Goal: Information Seeking & Learning: Learn about a topic

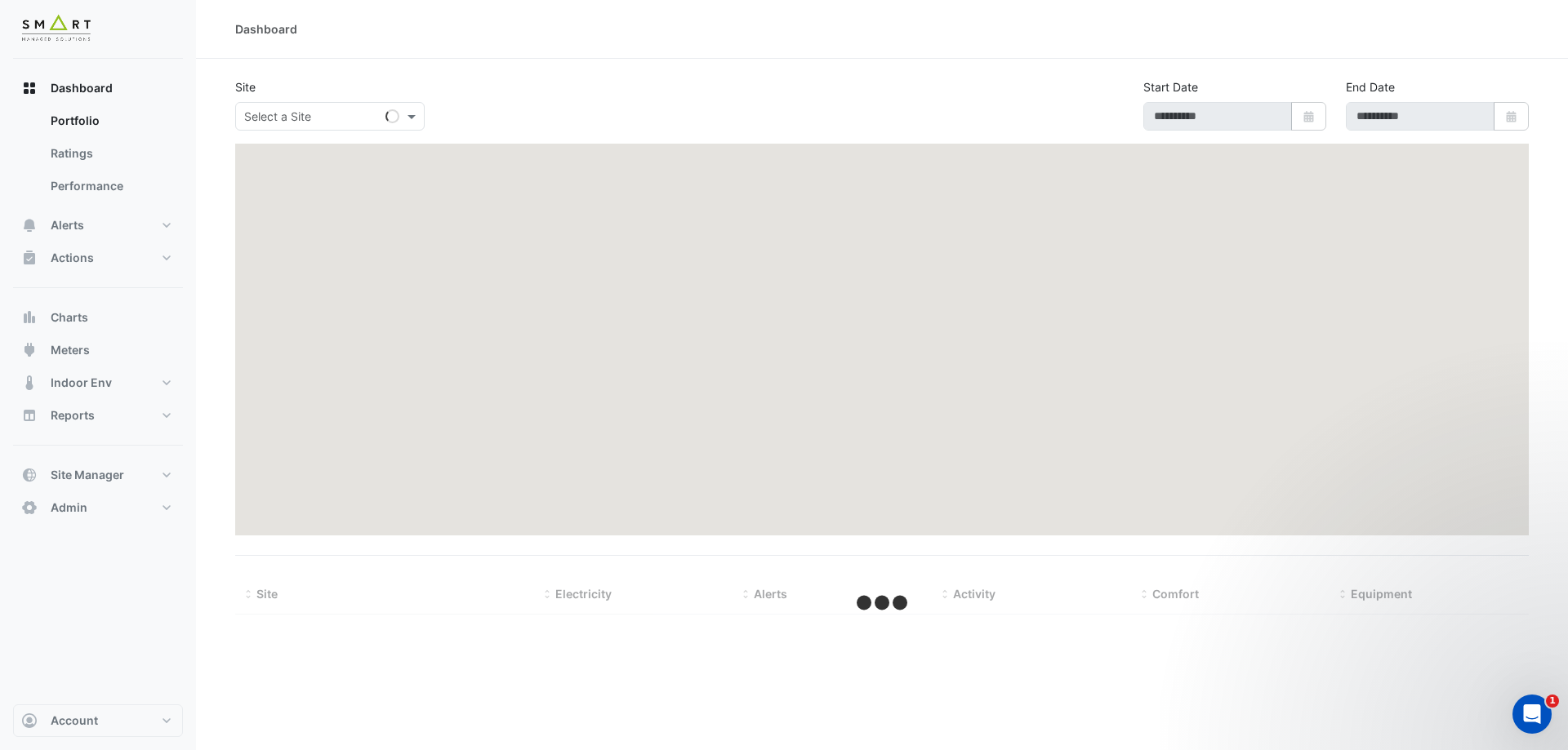
type input "**********"
select select "***"
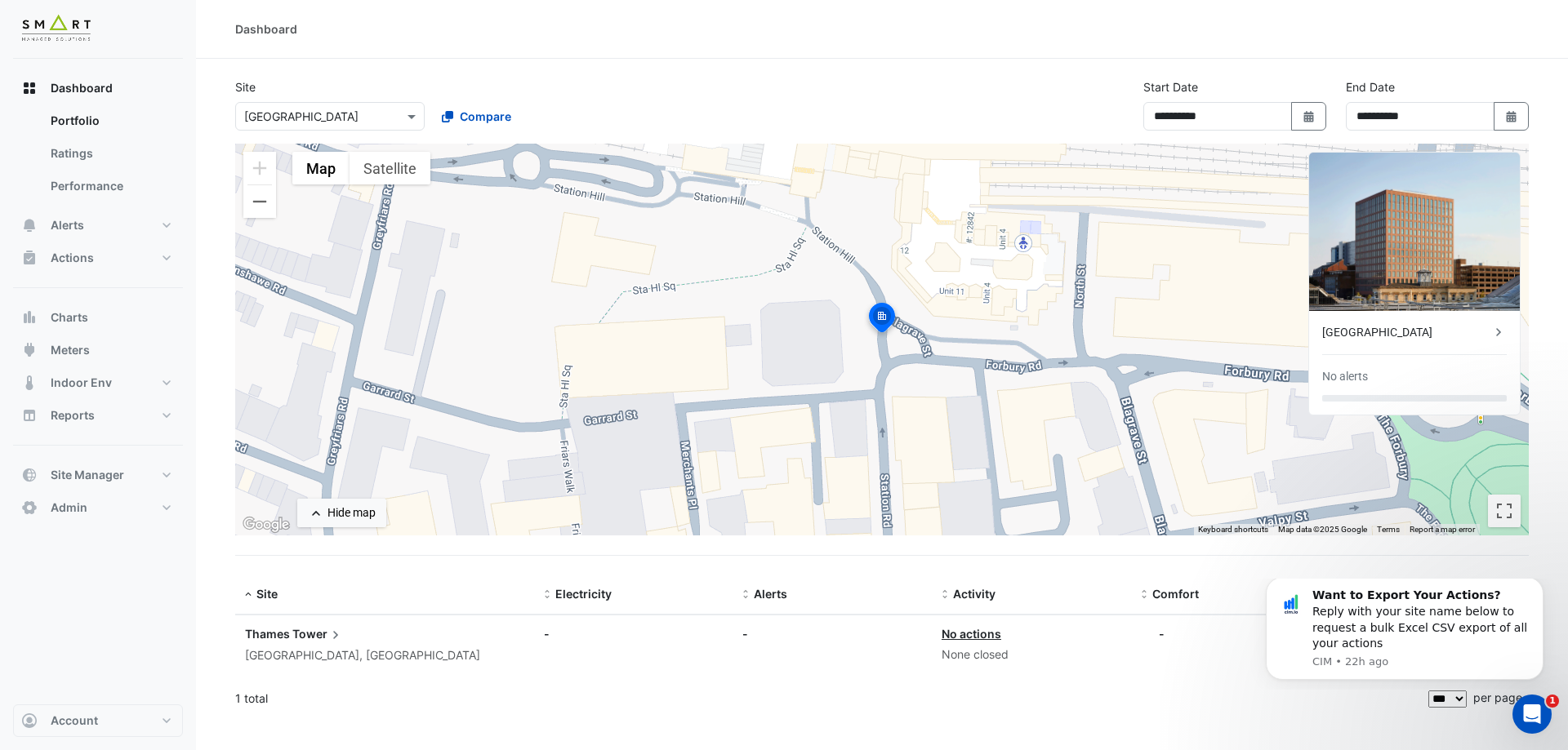
click at [903, 179] on div "To activate drag with keyboard, press Alt + Enter. Once in keyboard drag state,…" at bounding box center [882, 339] width 1294 height 392
click at [1318, 115] on button "Select Date" at bounding box center [1308, 117] width 35 height 29
select select "*"
select select "****"
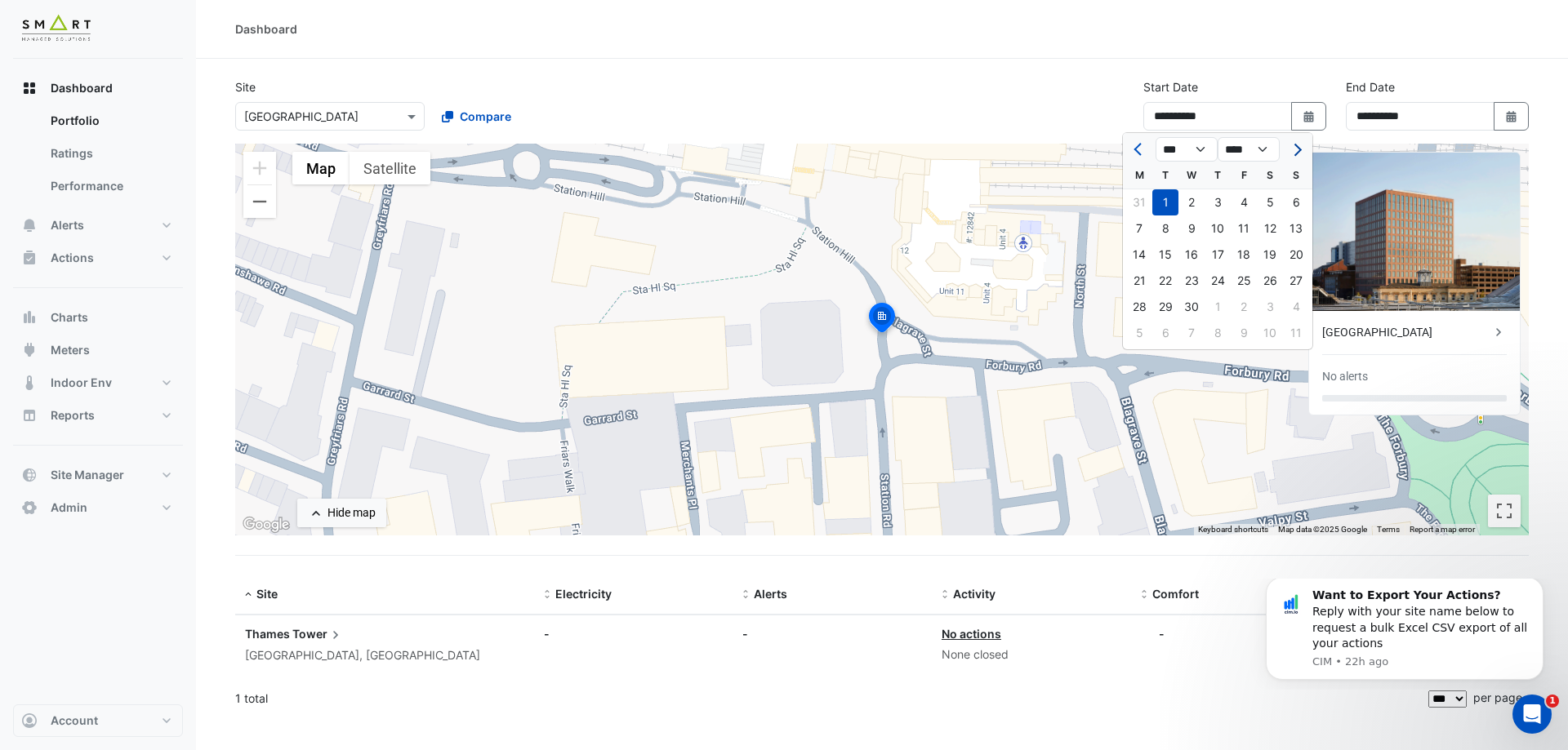
click at [1300, 148] on span "Next month" at bounding box center [1295, 149] width 12 height 12
select select "*"
click at [1300, 148] on div at bounding box center [1296, 148] width 33 height 26
click at [1138, 331] on div "30" at bounding box center [1139, 332] width 26 height 26
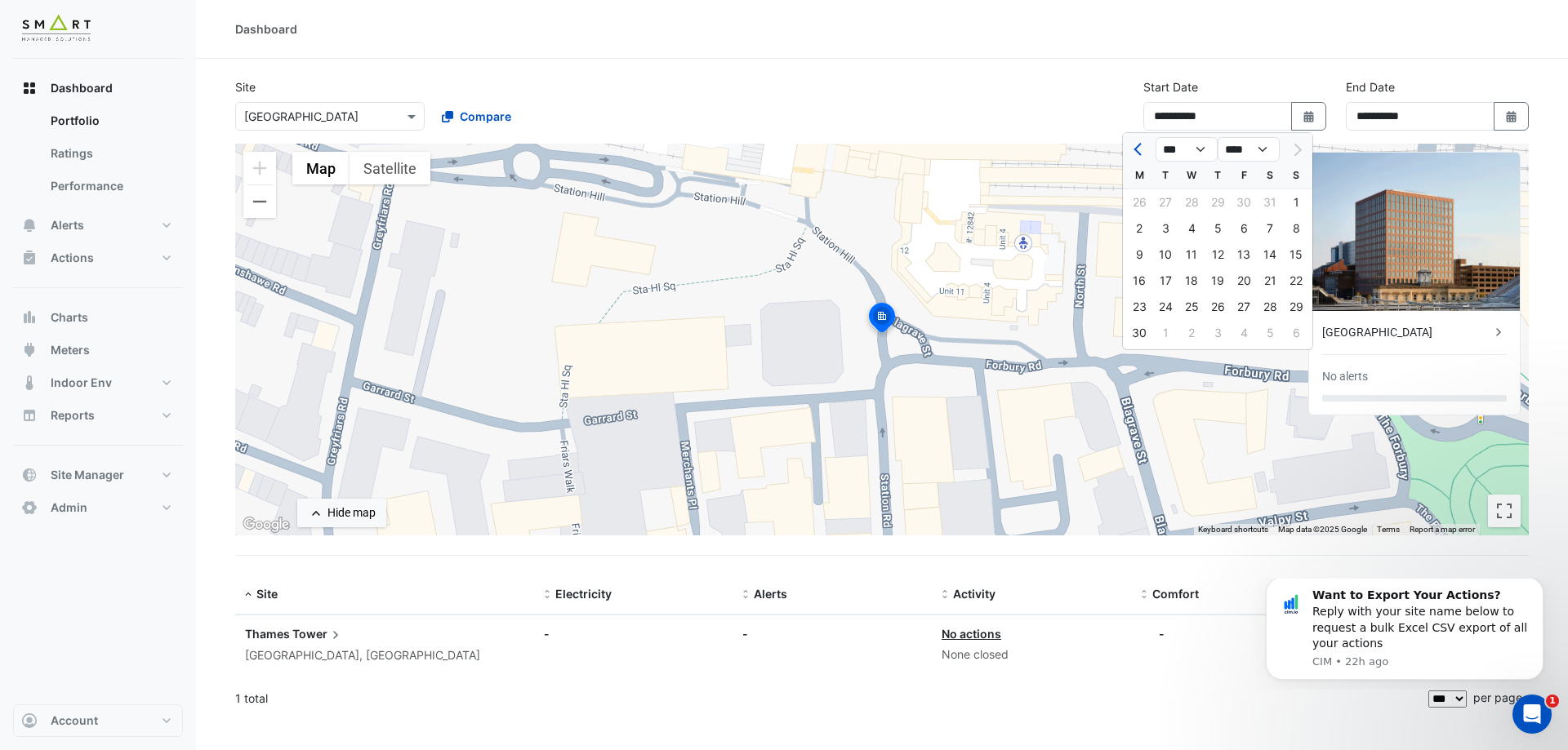
type input "**********"
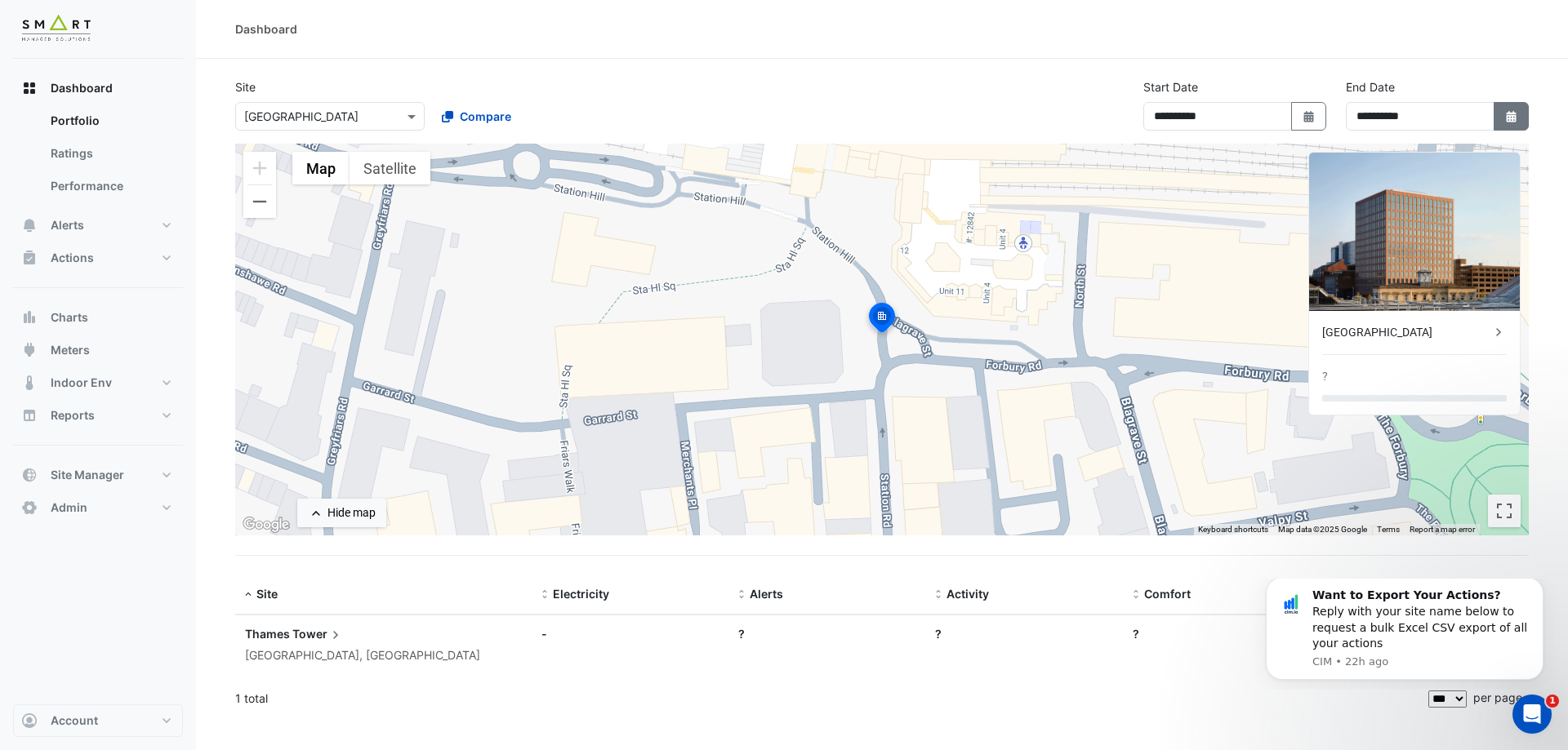
click at [1510, 113] on icon "button" at bounding box center [1510, 117] width 10 height 11
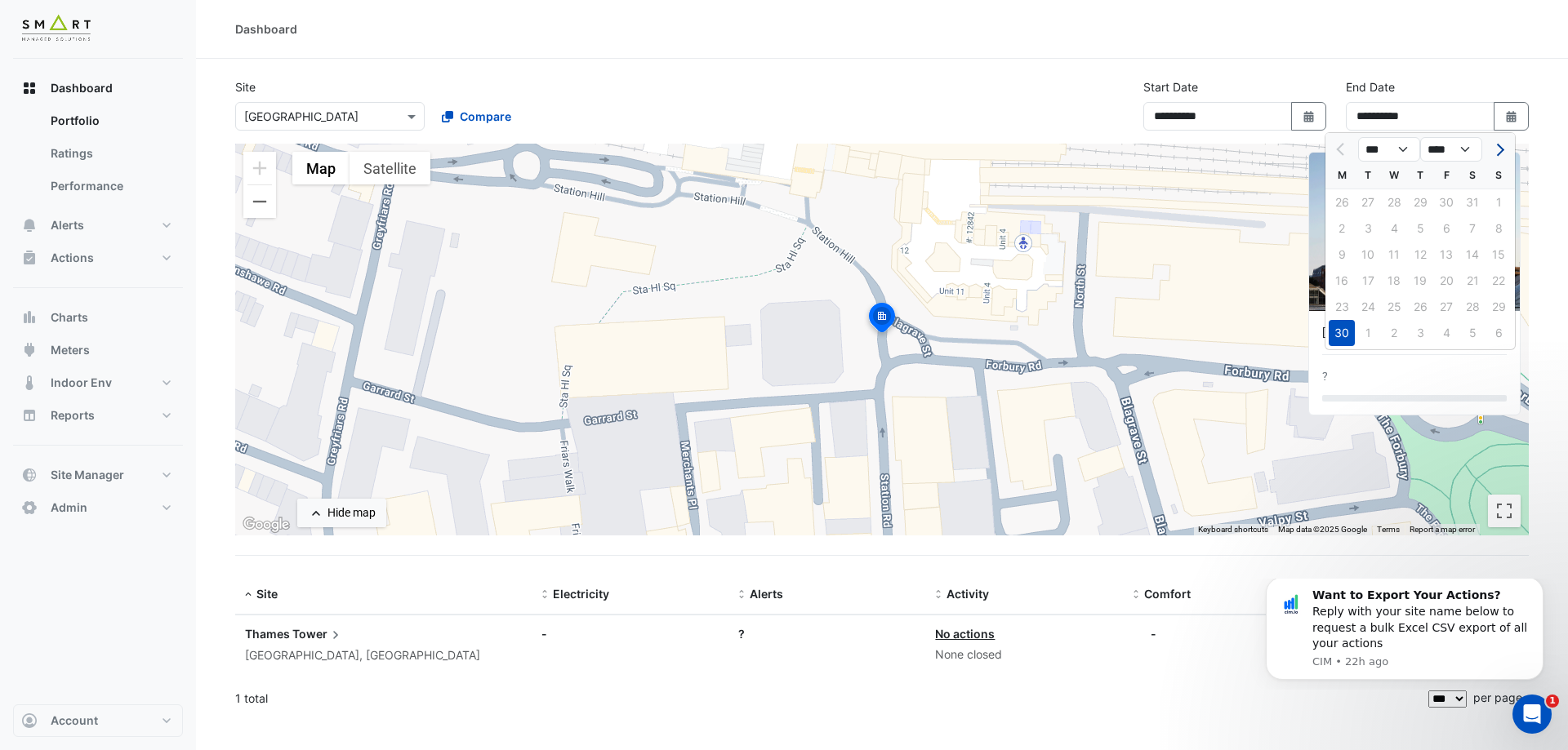
click at [1499, 147] on span "Next month" at bounding box center [1498, 149] width 12 height 12
click at [1505, 148] on button "Next month" at bounding box center [1498, 148] width 19 height 26
select select "*"
click at [1501, 307] on div "31" at bounding box center [1498, 307] width 26 height 26
type input "**********"
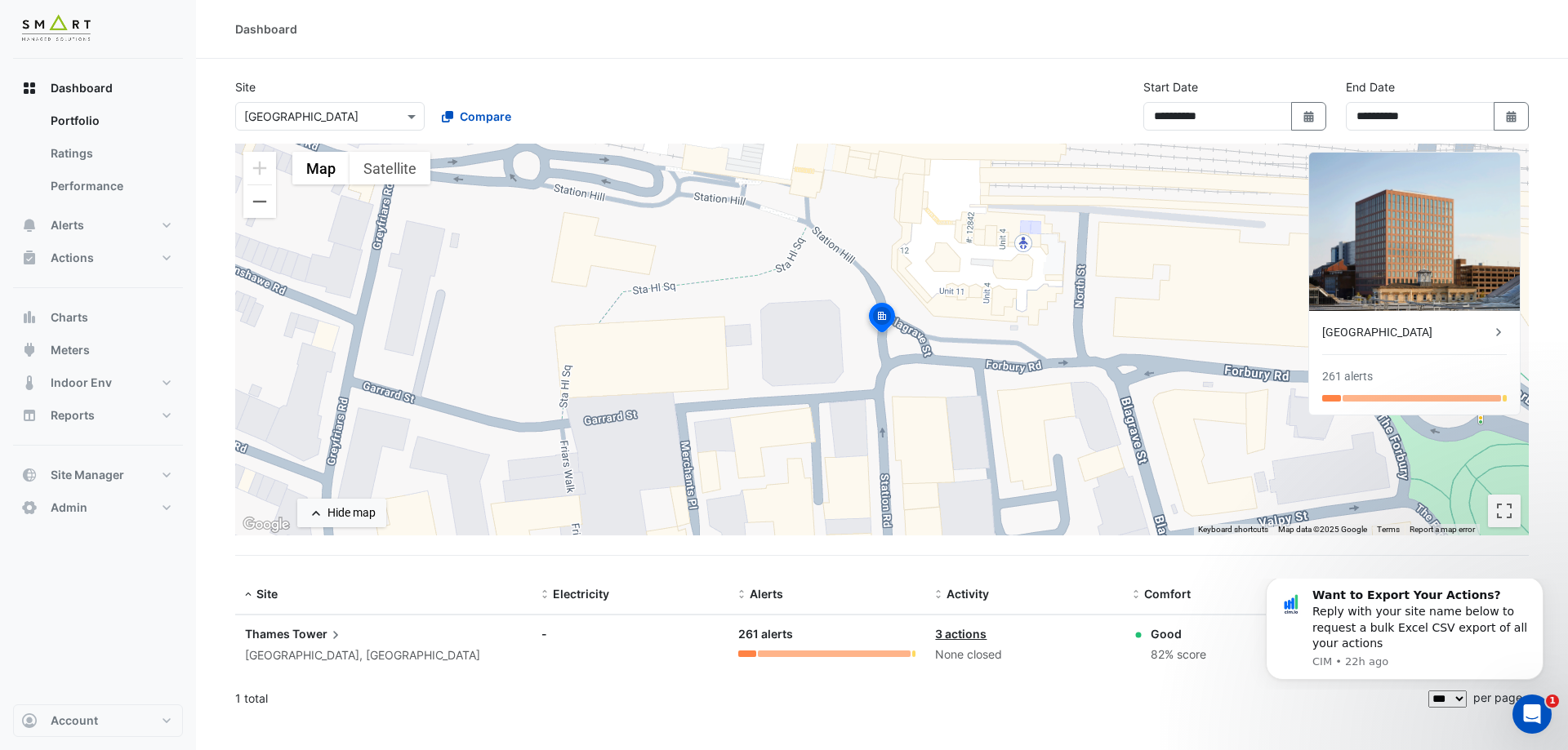
click at [1377, 339] on div "[GEOGRAPHIC_DATA]" at bounding box center [1407, 332] width 169 height 17
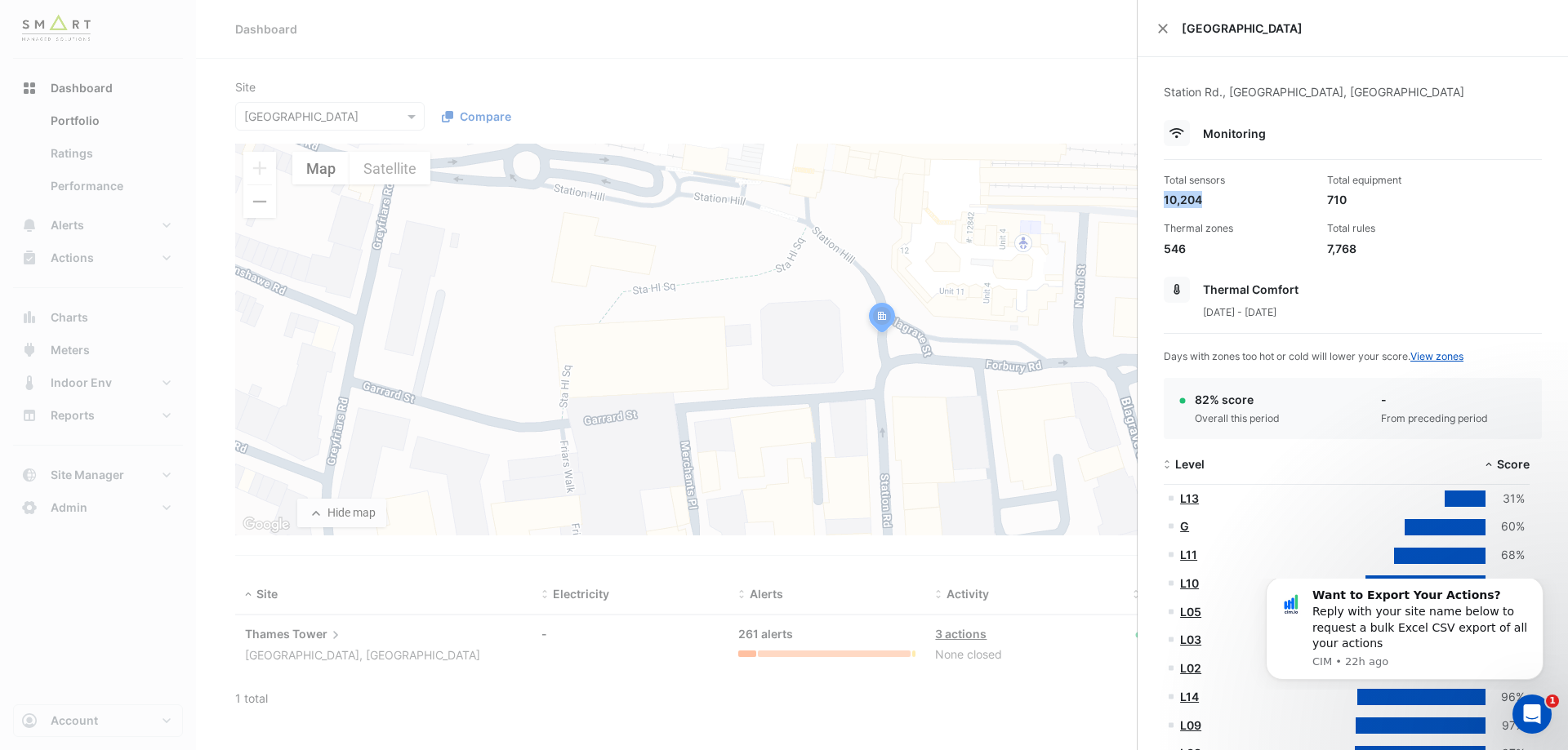
drag, startPoint x: 1162, startPoint y: 195, endPoint x: 1209, endPoint y: 201, distance: 47.4
click at [1209, 201] on div "Total sensors 10,204" at bounding box center [1238, 191] width 163 height 35
click at [1209, 201] on div "10,204" at bounding box center [1238, 199] width 150 height 17
drag, startPoint x: 1326, startPoint y: 247, endPoint x: 1368, endPoint y: 248, distance: 42.0
click at [1368, 248] on div "7,768" at bounding box center [1402, 249] width 150 height 17
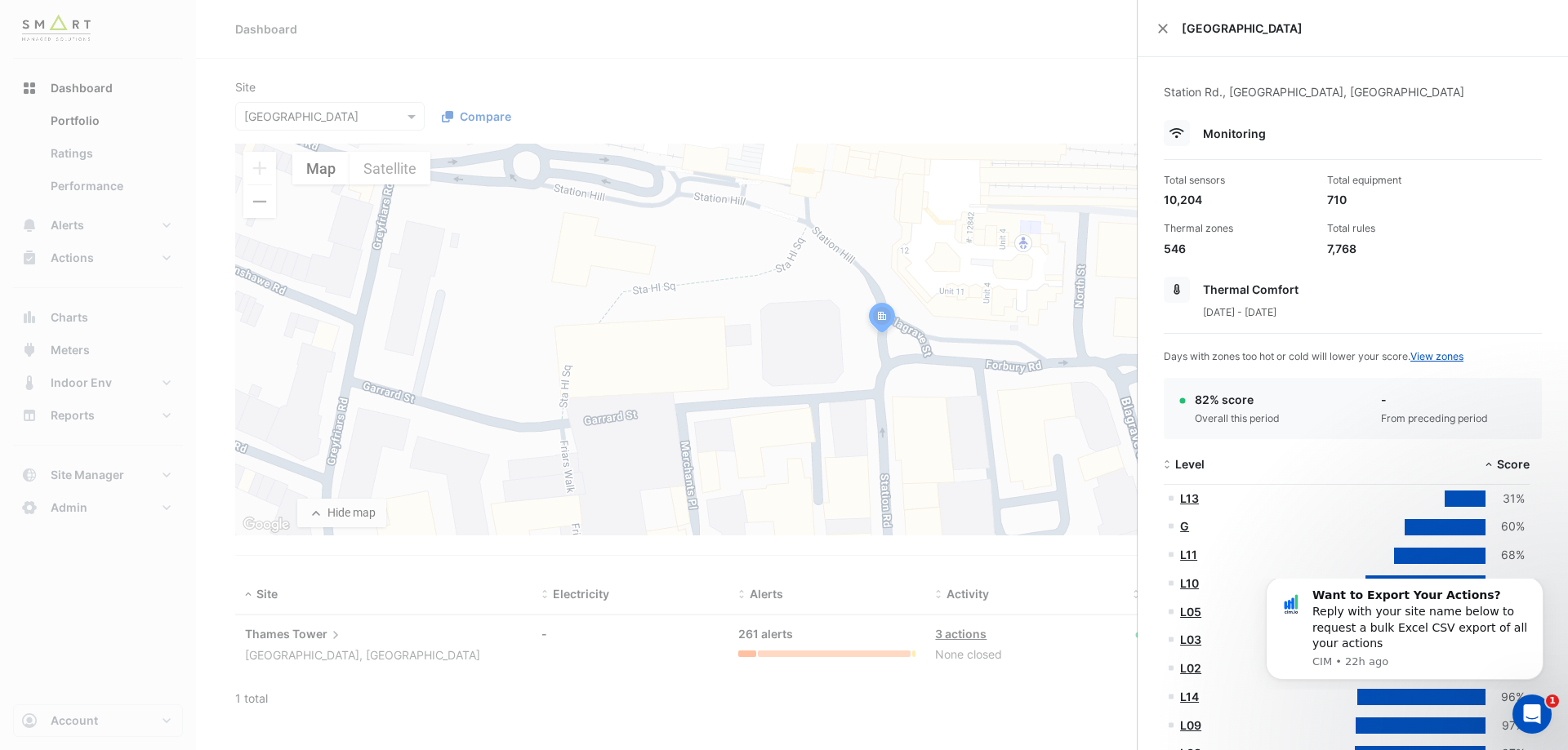
drag, startPoint x: 1313, startPoint y: 197, endPoint x: 1331, endPoint y: 199, distance: 18.1
click at [1324, 198] on div "Total equipment 710" at bounding box center [1402, 191] width 163 height 35
drag, startPoint x: 1206, startPoint y: 314, endPoint x: 1322, endPoint y: 317, distance: 116.0
click at [1277, 317] on span "30 Jun 2025 - 31 Aug 2025" at bounding box center [1239, 312] width 74 height 12
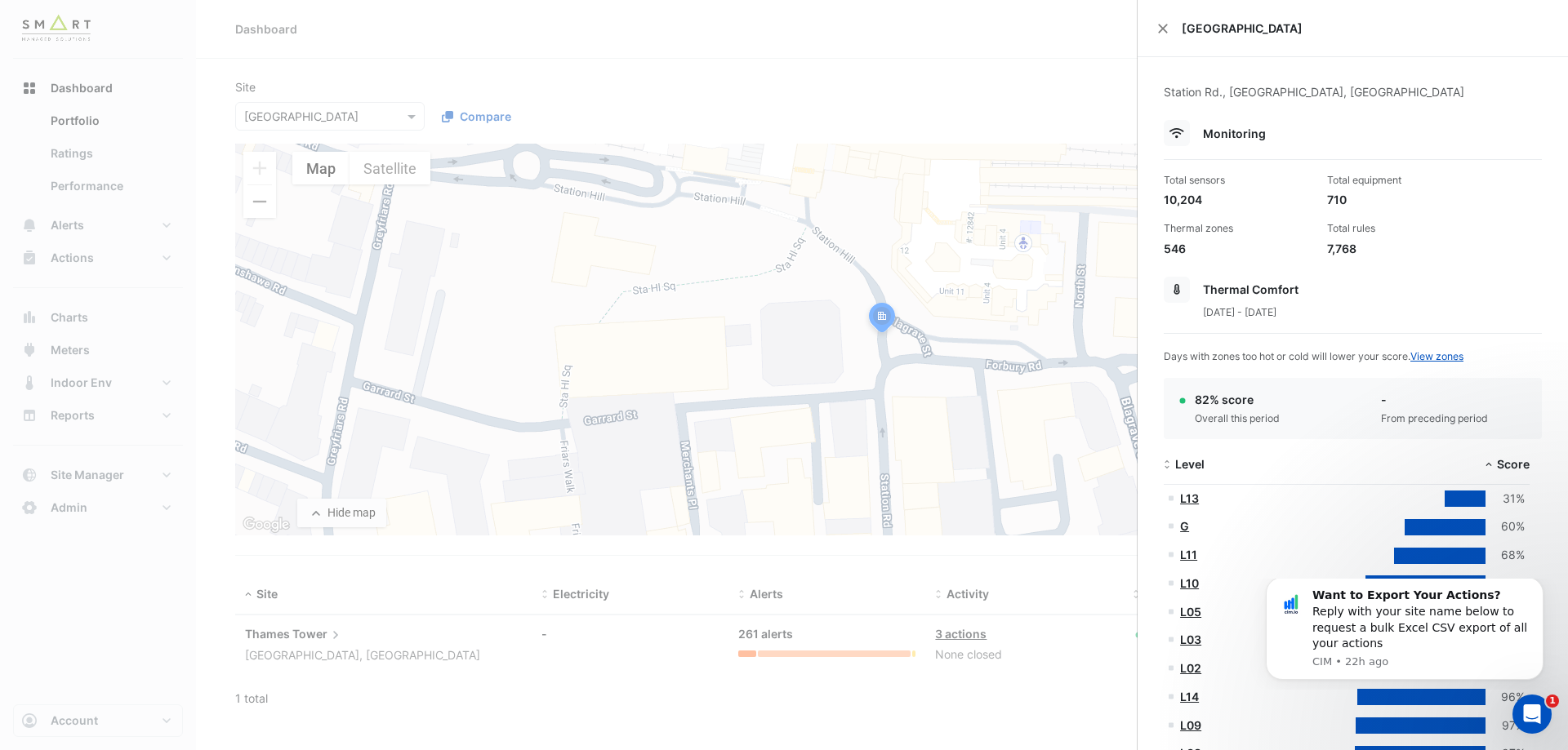
click at [1333, 317] on div "30 Jun 2025 - 31 Aug 2025" at bounding box center [1352, 311] width 379 height 17
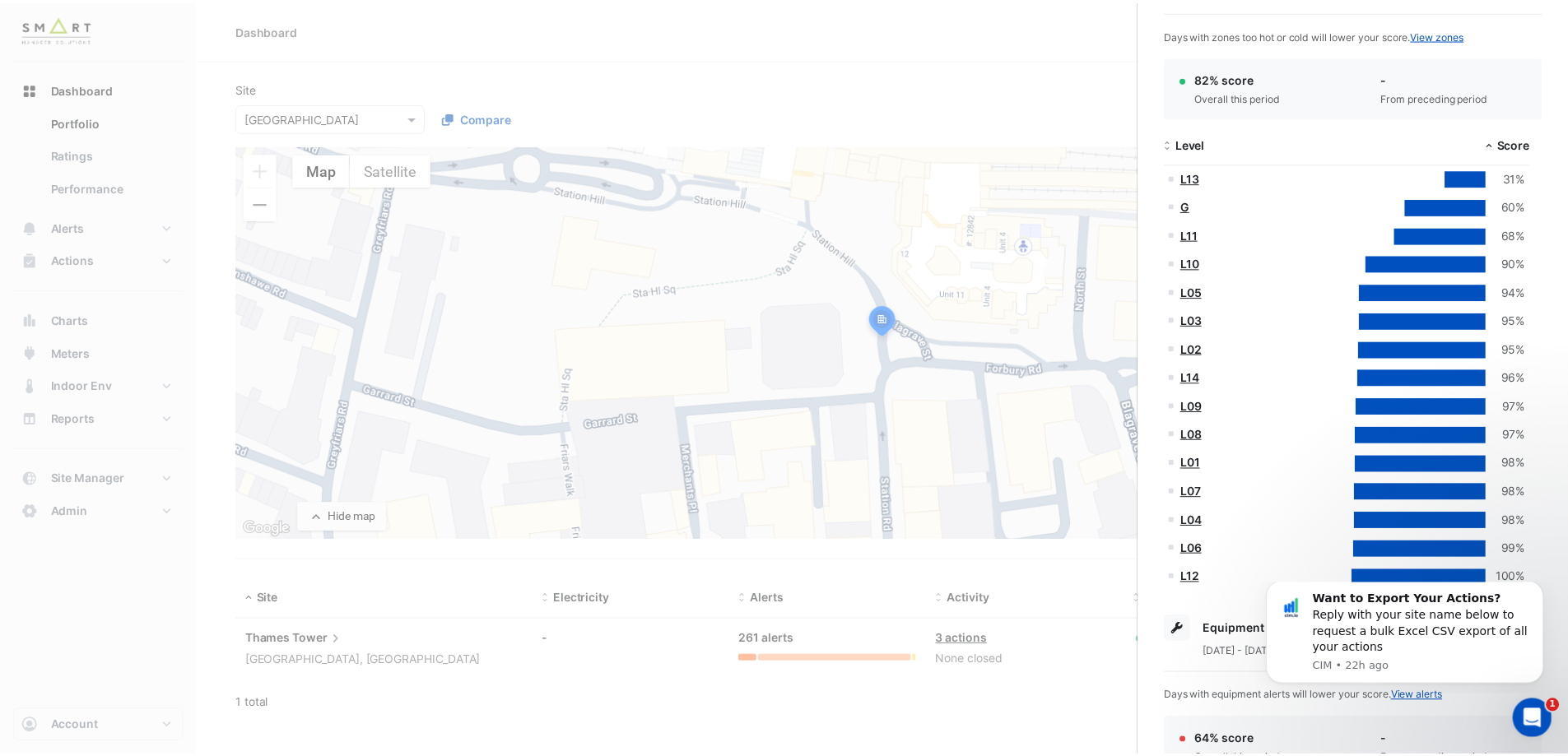
scroll to position [329, 0]
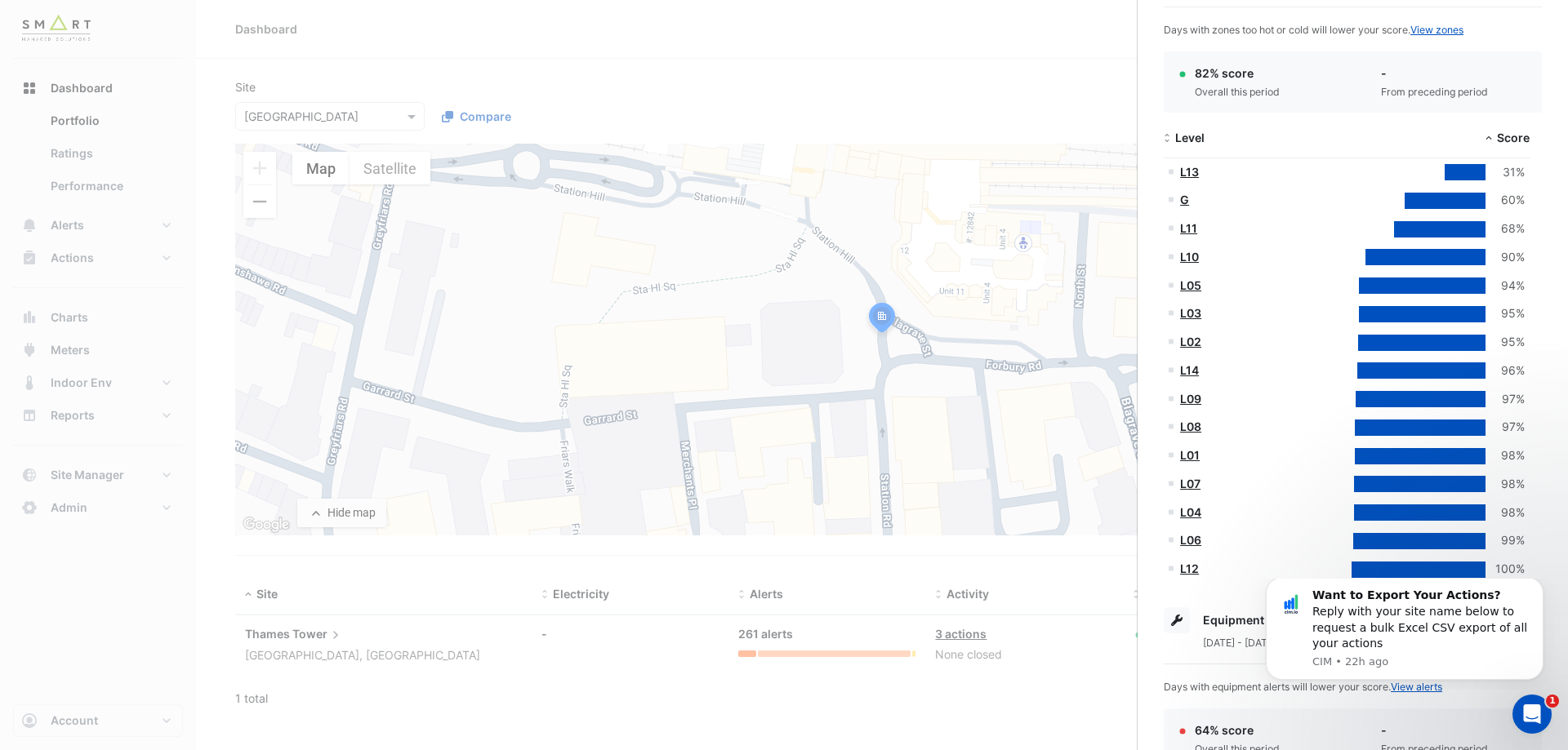
click at [1188, 170] on link "L13" at bounding box center [1189, 171] width 19 height 13
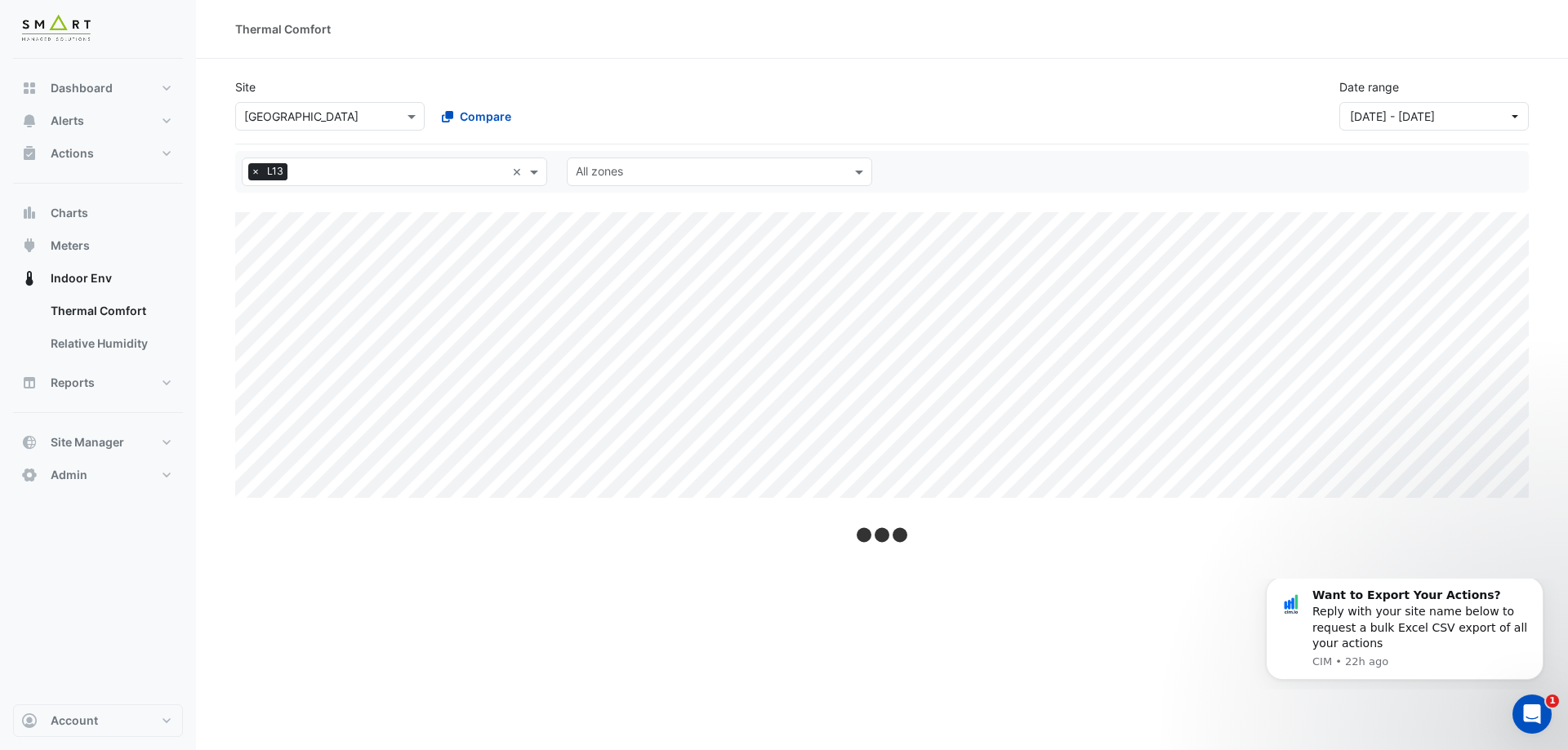
select select "***"
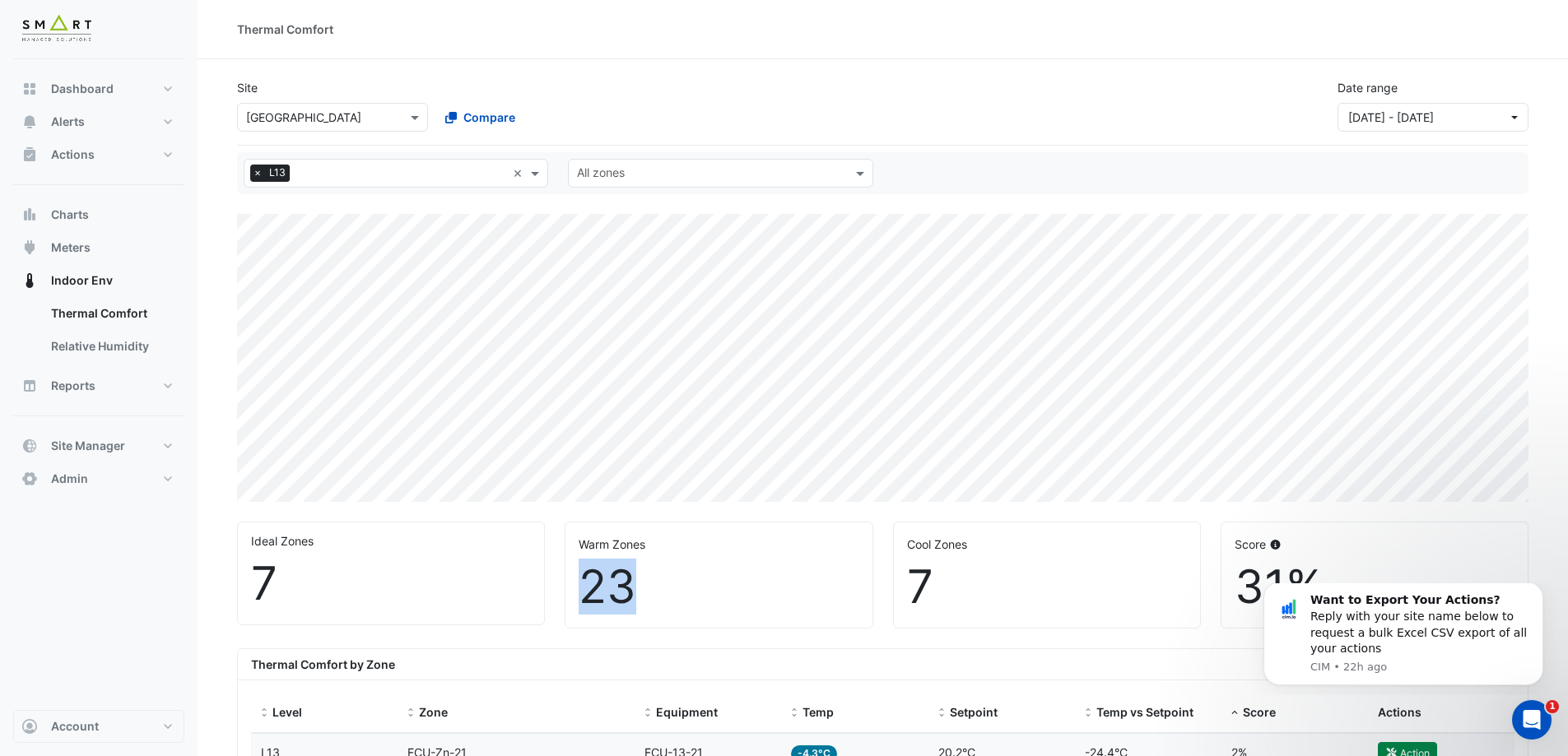
drag, startPoint x: 655, startPoint y: 581, endPoint x: 556, endPoint y: 582, distance: 99.0
click at [556, 582] on div "Warm Zones 23" at bounding box center [718, 574] width 328 height 107
click at [949, 578] on div "7" at bounding box center [1047, 586] width 280 height 55
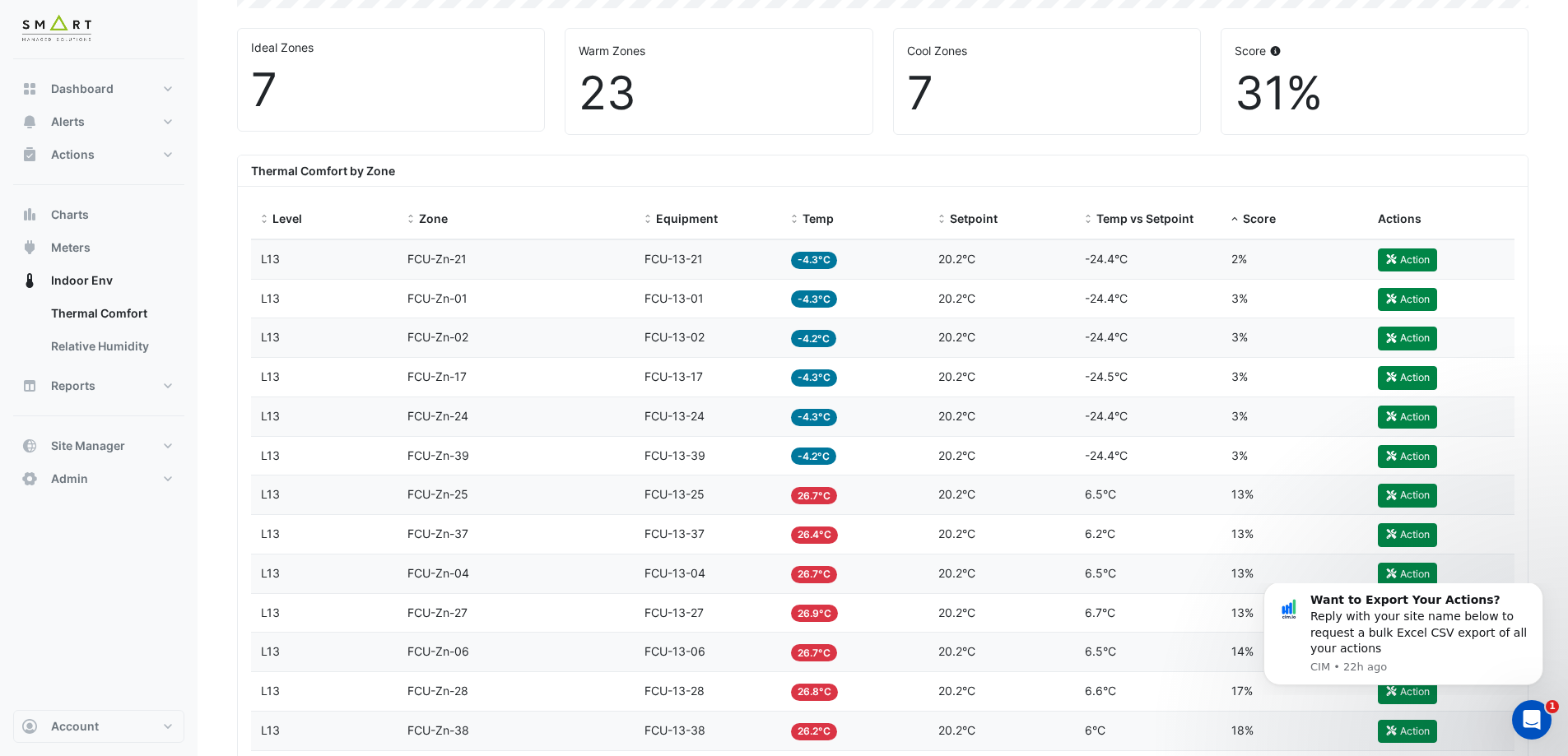
scroll to position [575, 0]
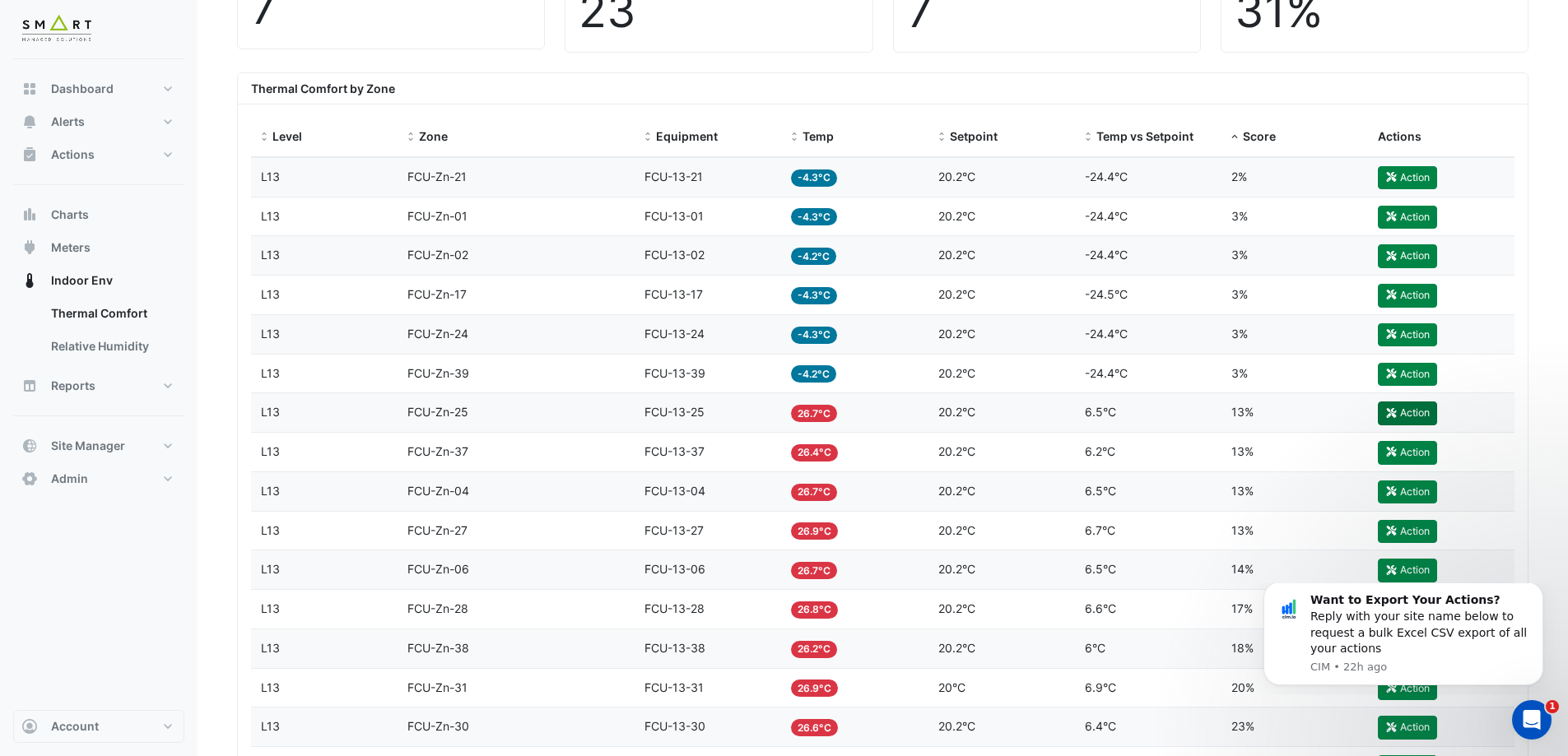
click at [1400, 411] on button "Action" at bounding box center [1407, 413] width 59 height 23
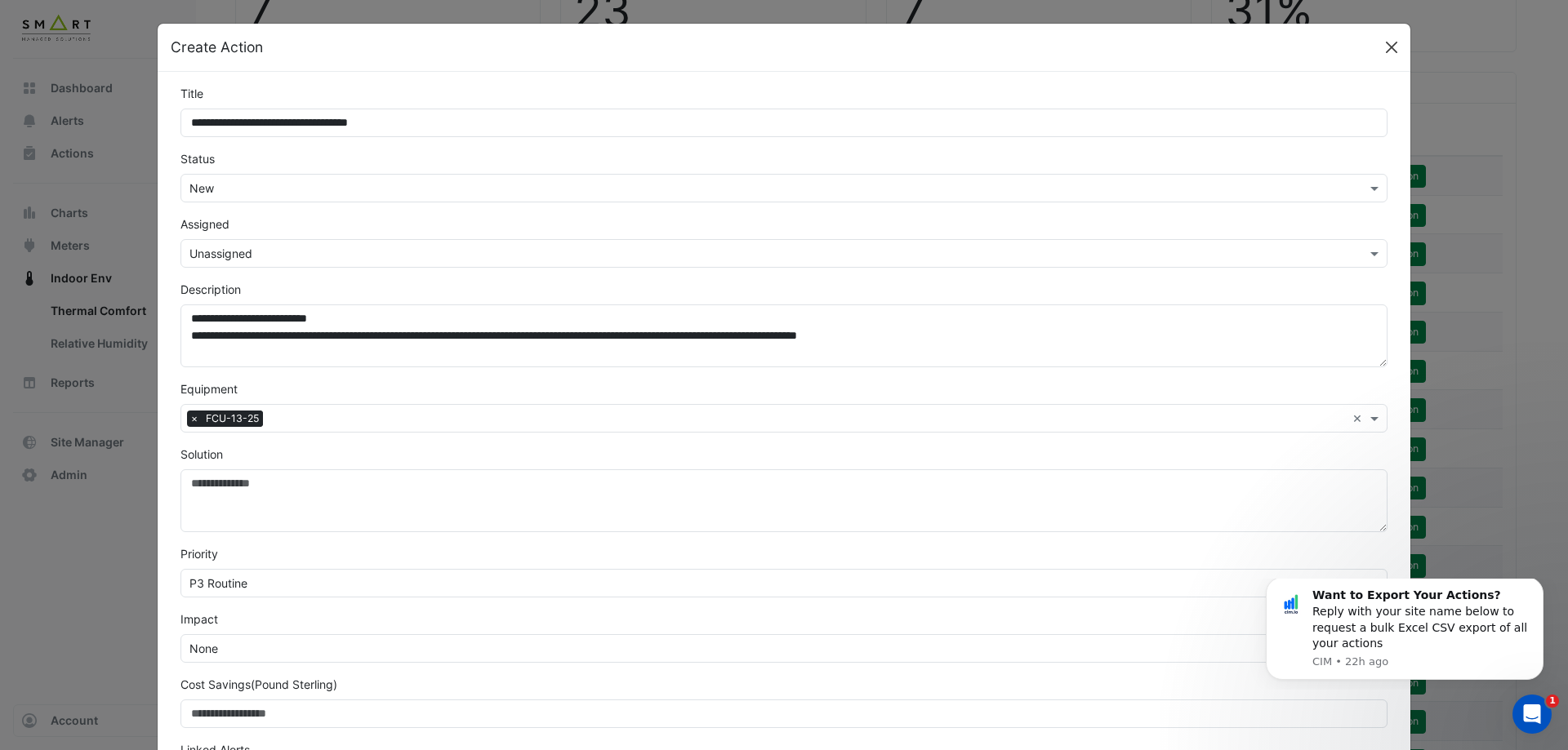
click at [1386, 52] on button "Close" at bounding box center [1392, 48] width 25 height 25
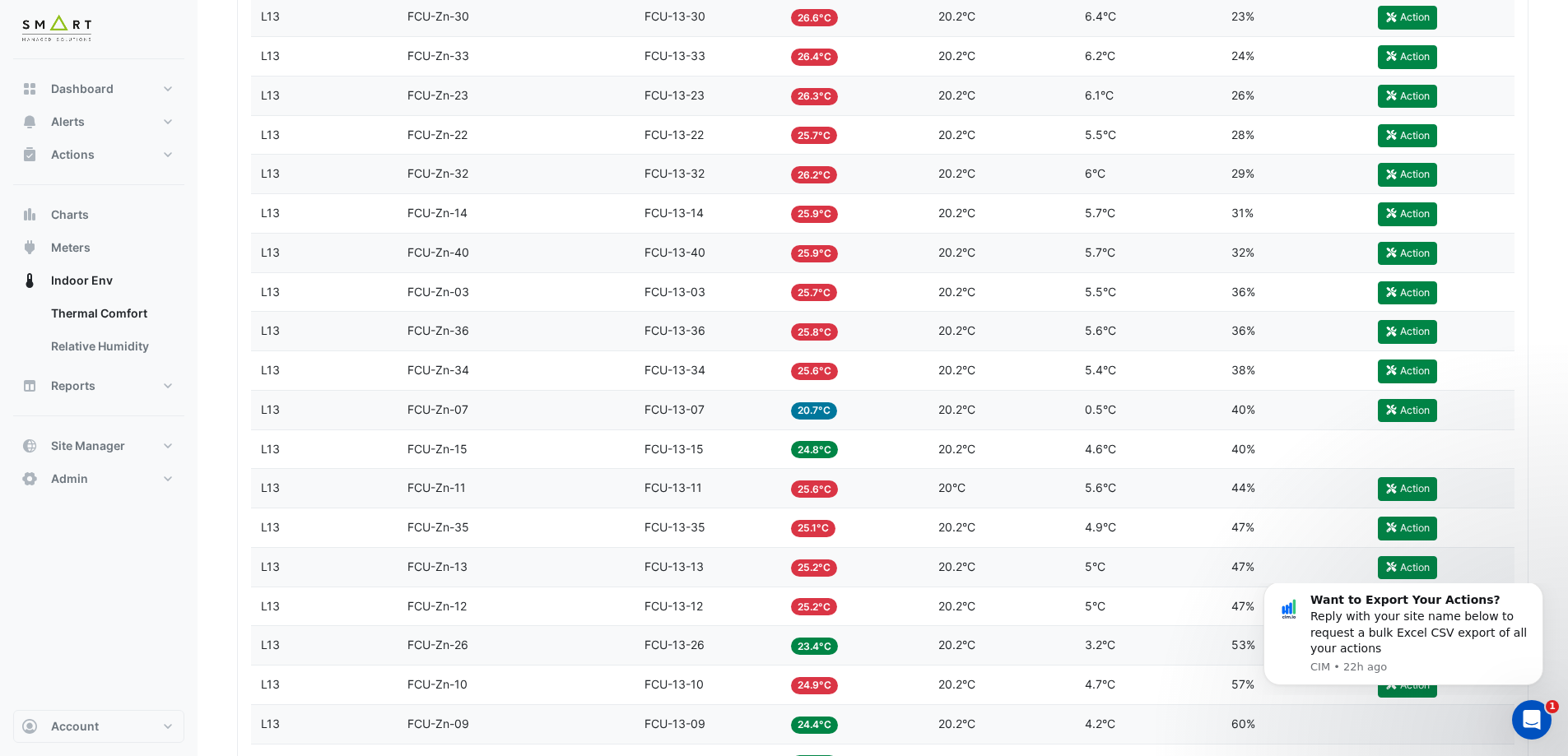
scroll to position [1287, 0]
click at [1261, 417] on div "Score 40%" at bounding box center [1295, 409] width 127 height 19
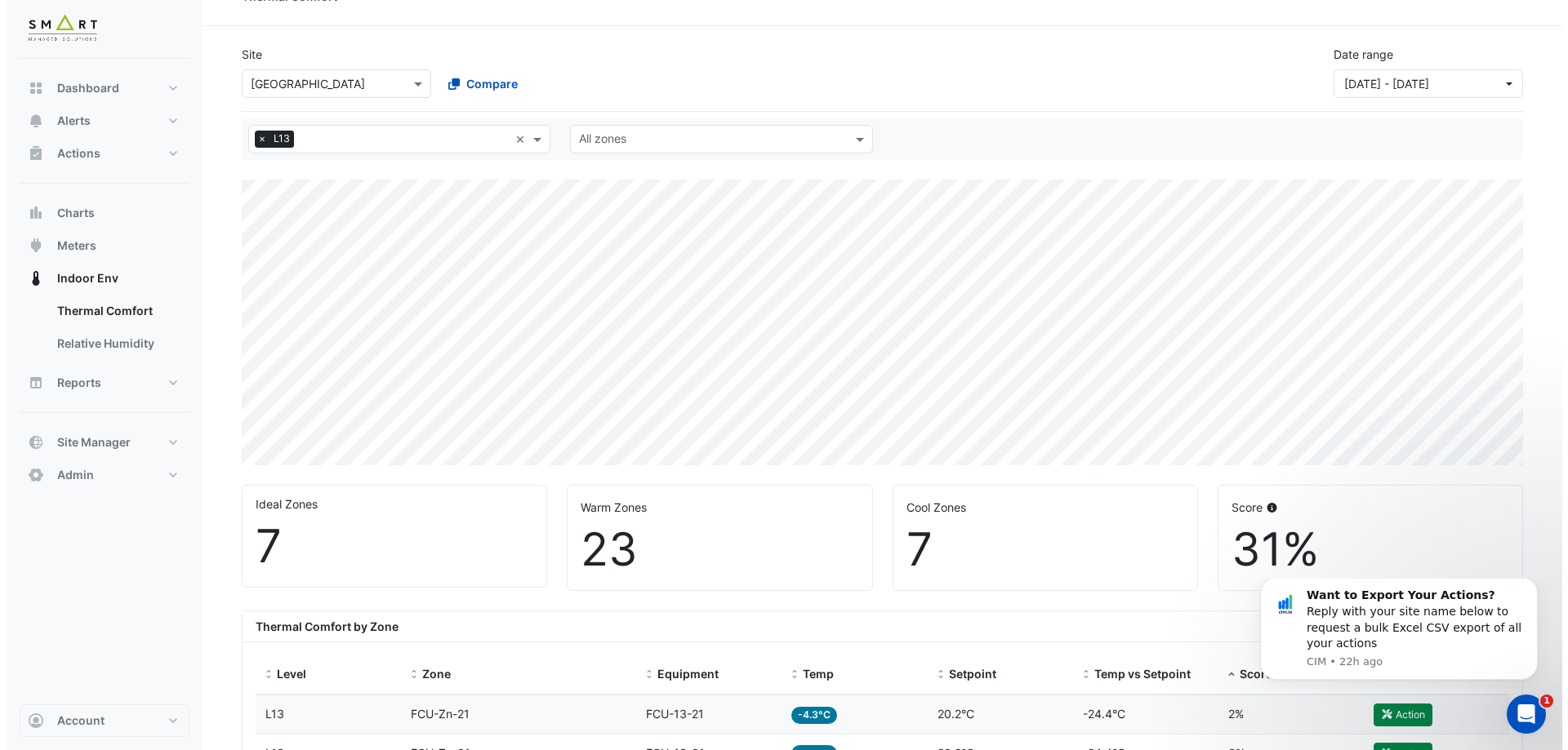
scroll to position [0, 0]
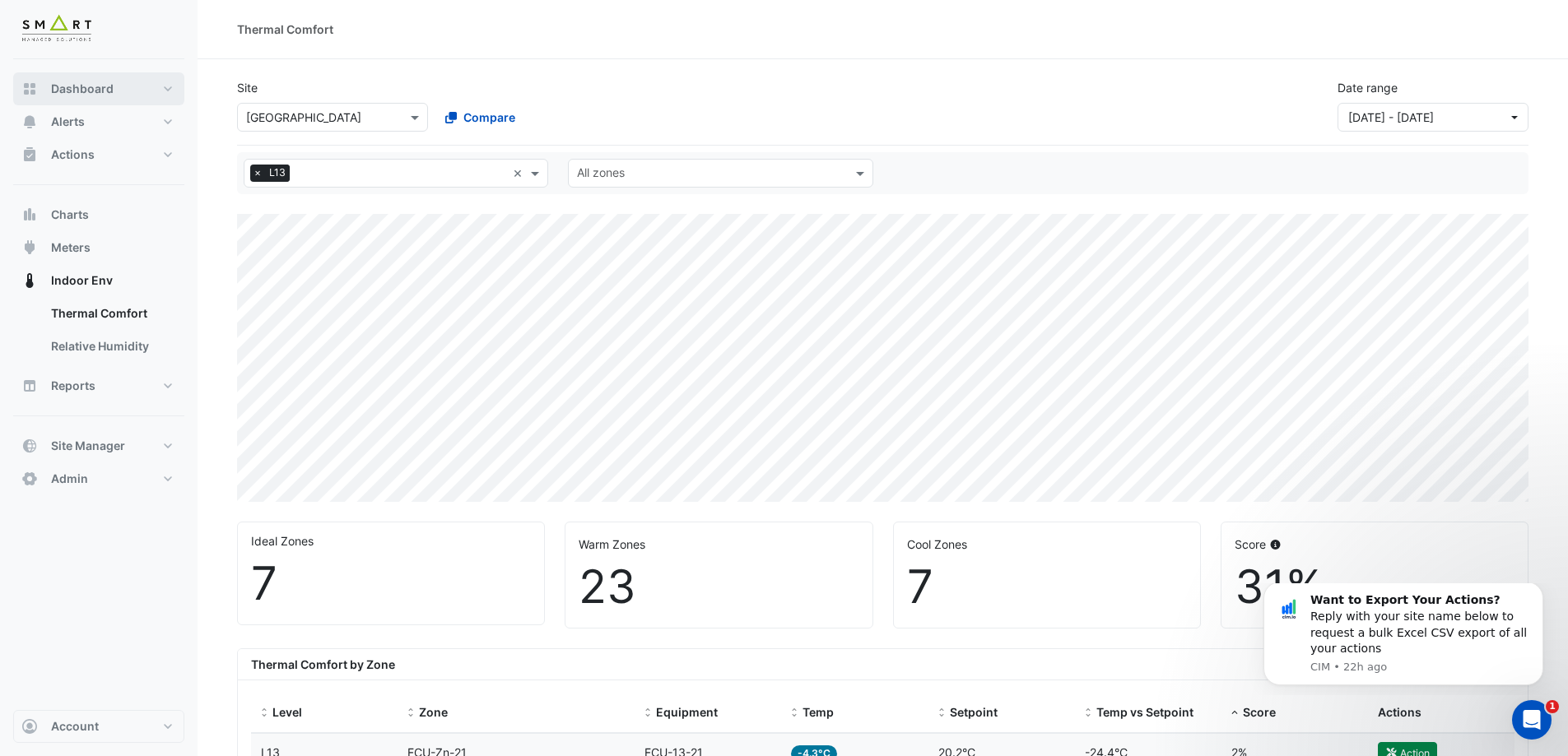
click at [113, 88] on button "Dashboard" at bounding box center [99, 89] width 171 height 33
select select "***"
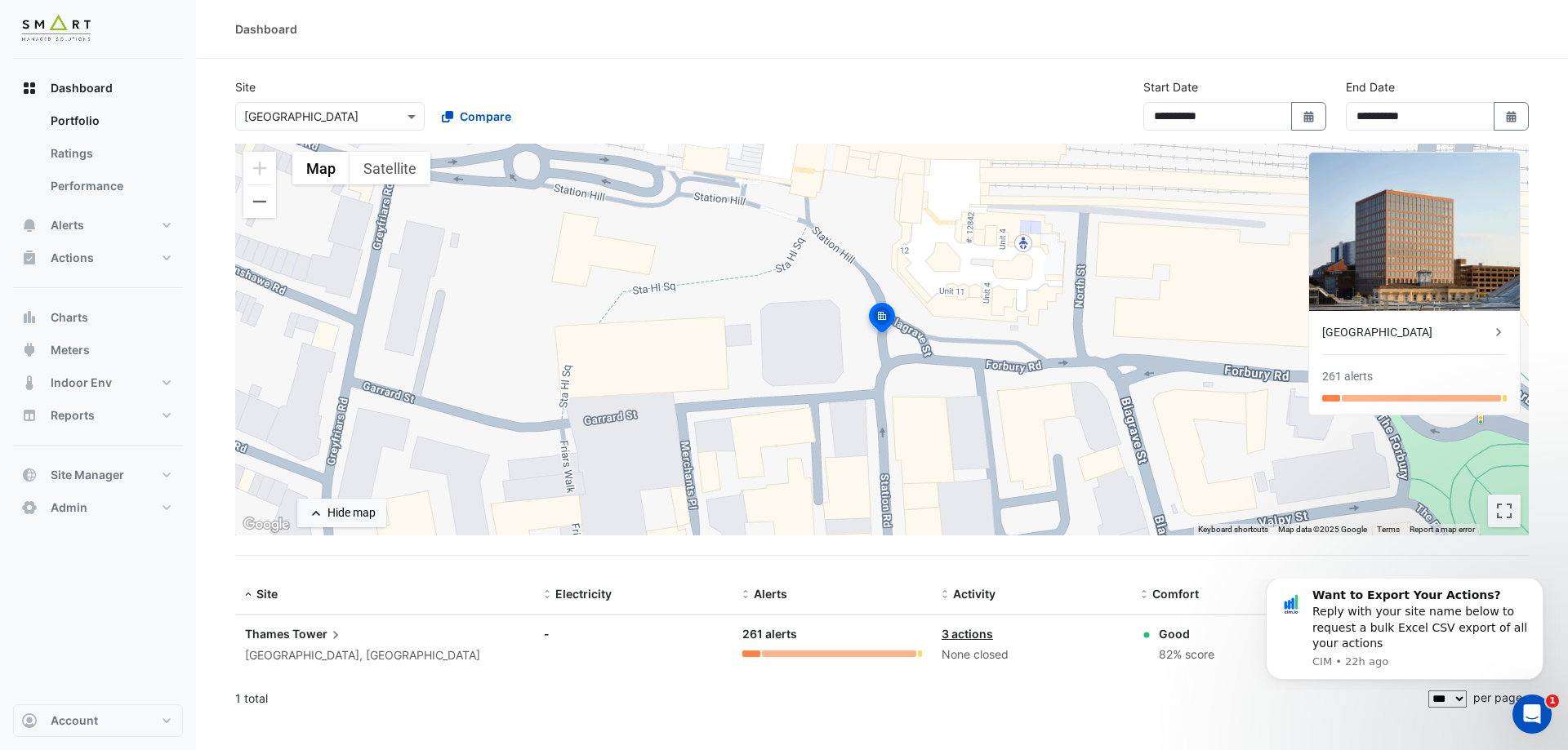
click at [1387, 332] on div "[GEOGRAPHIC_DATA]" at bounding box center [1407, 332] width 169 height 17
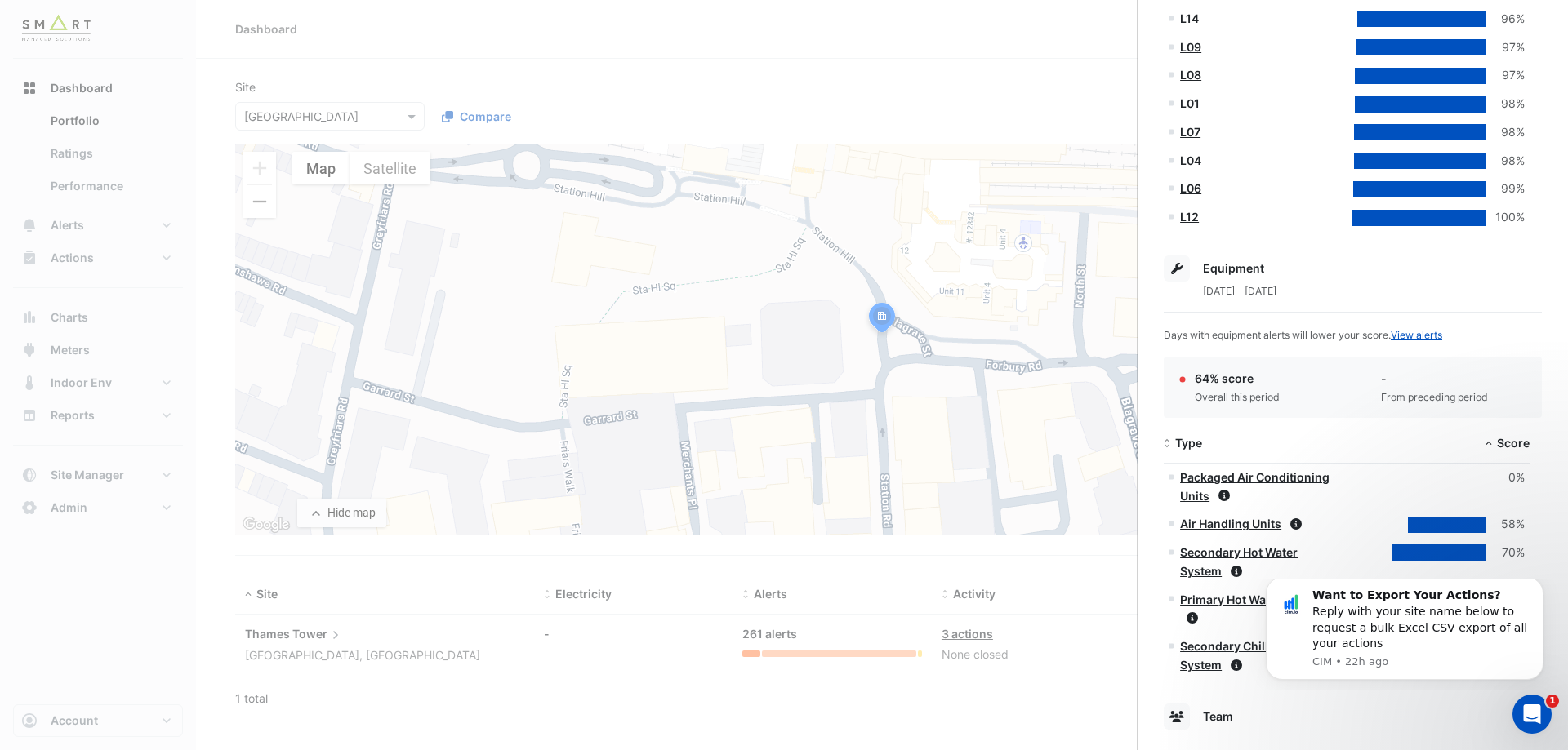
scroll to position [803, 0]
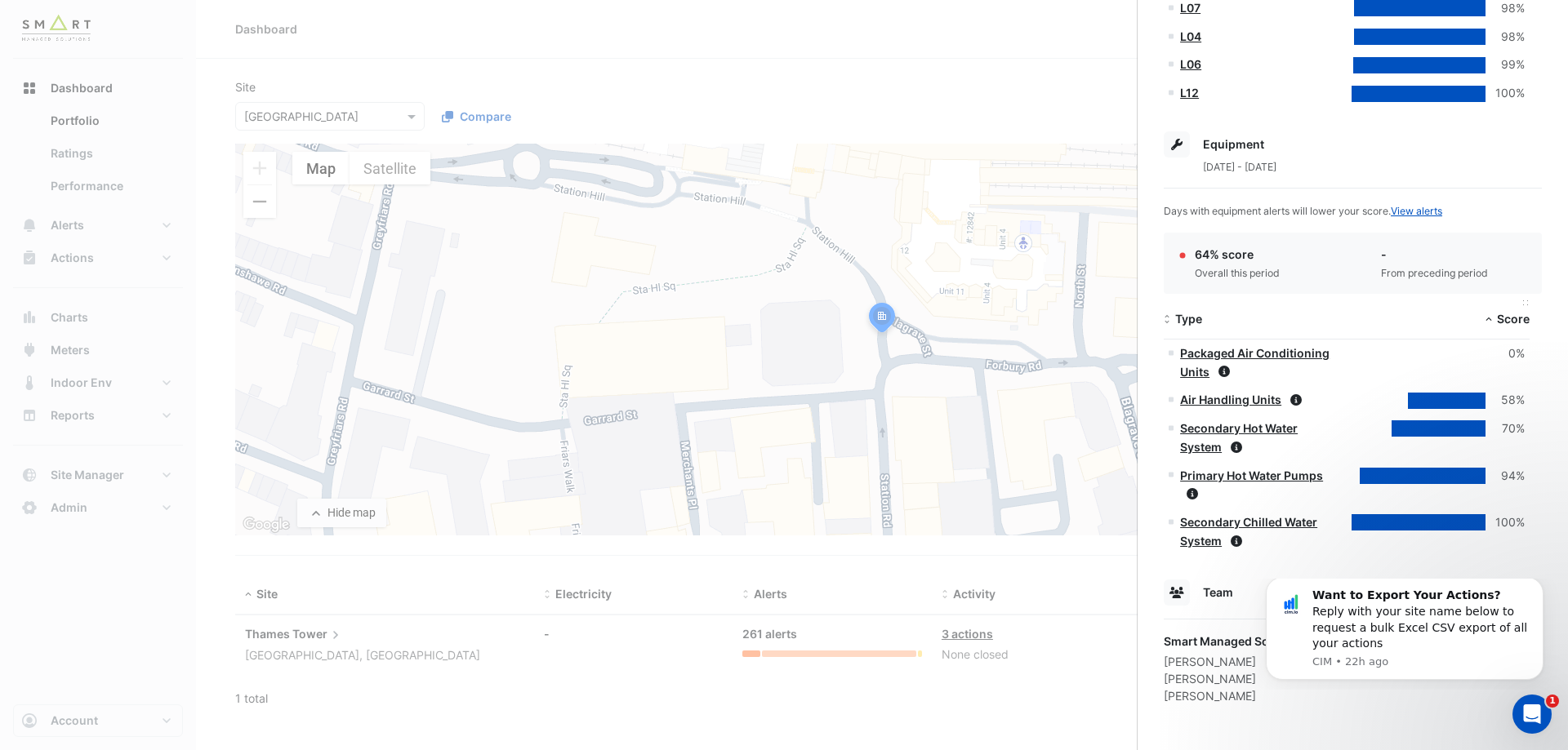
click at [1488, 324] on span at bounding box center [1488, 320] width 12 height 13
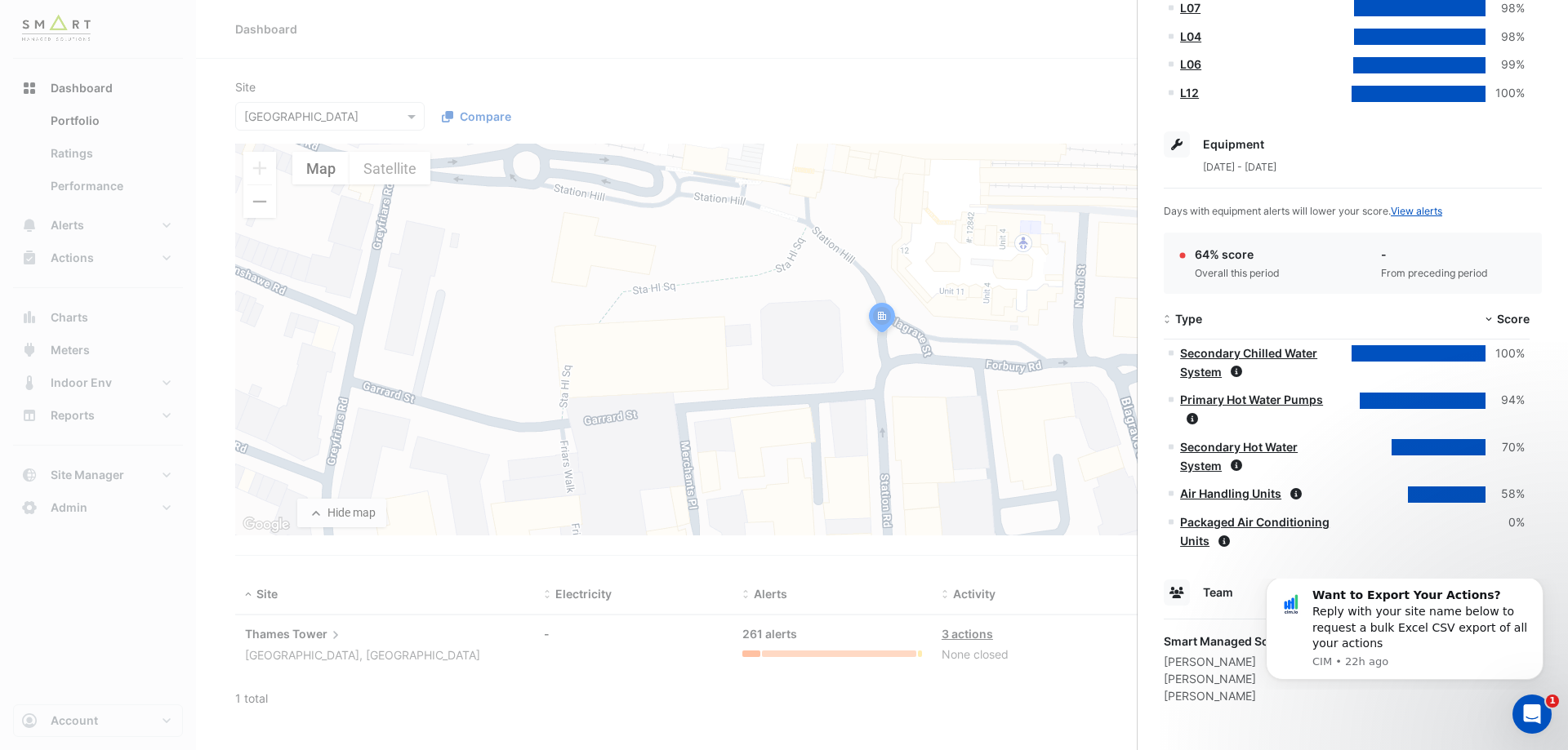
click at [1258, 494] on link "Air Handling Units" at bounding box center [1231, 493] width 102 height 13
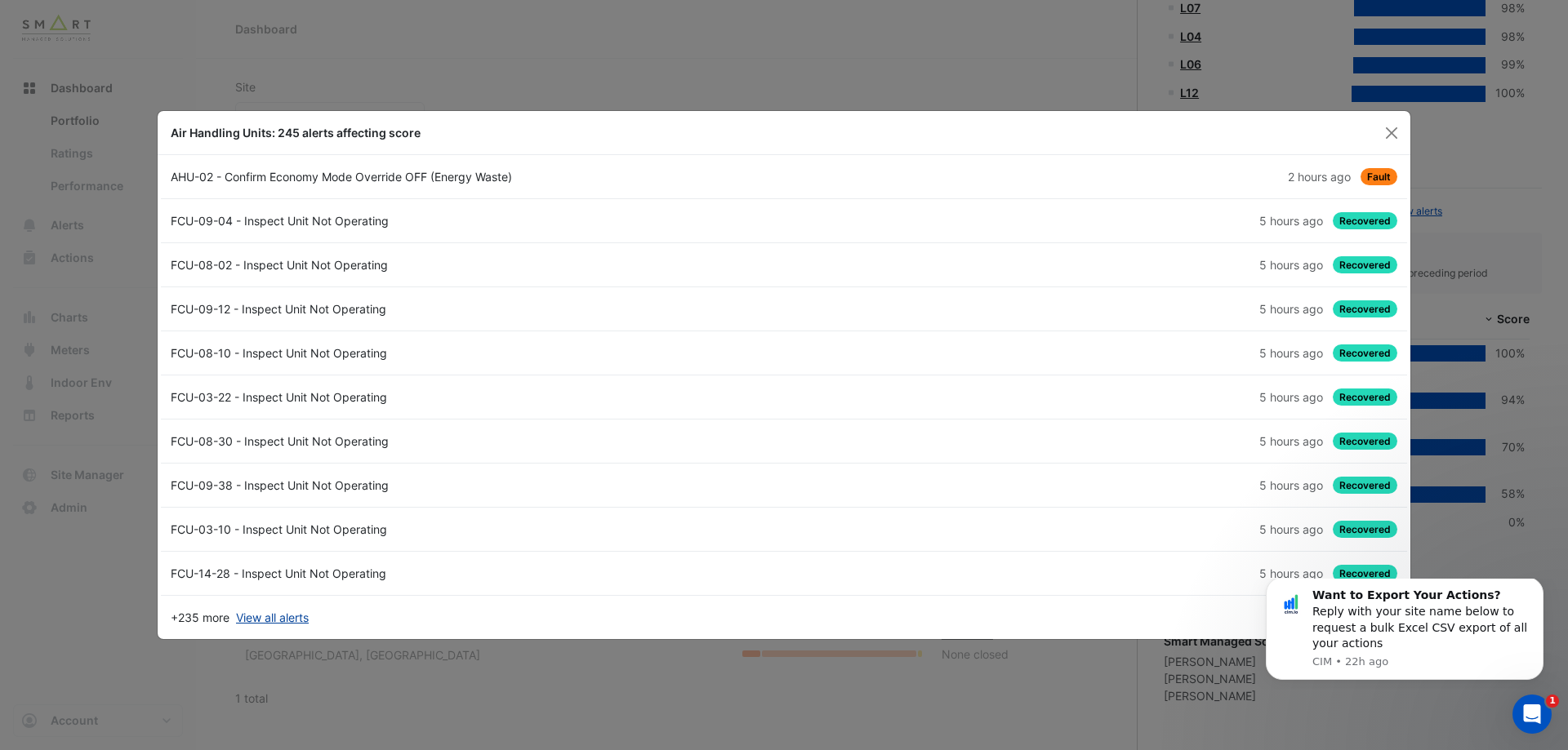
click at [289, 618] on link "View all alerts" at bounding box center [272, 618] width 73 height 17
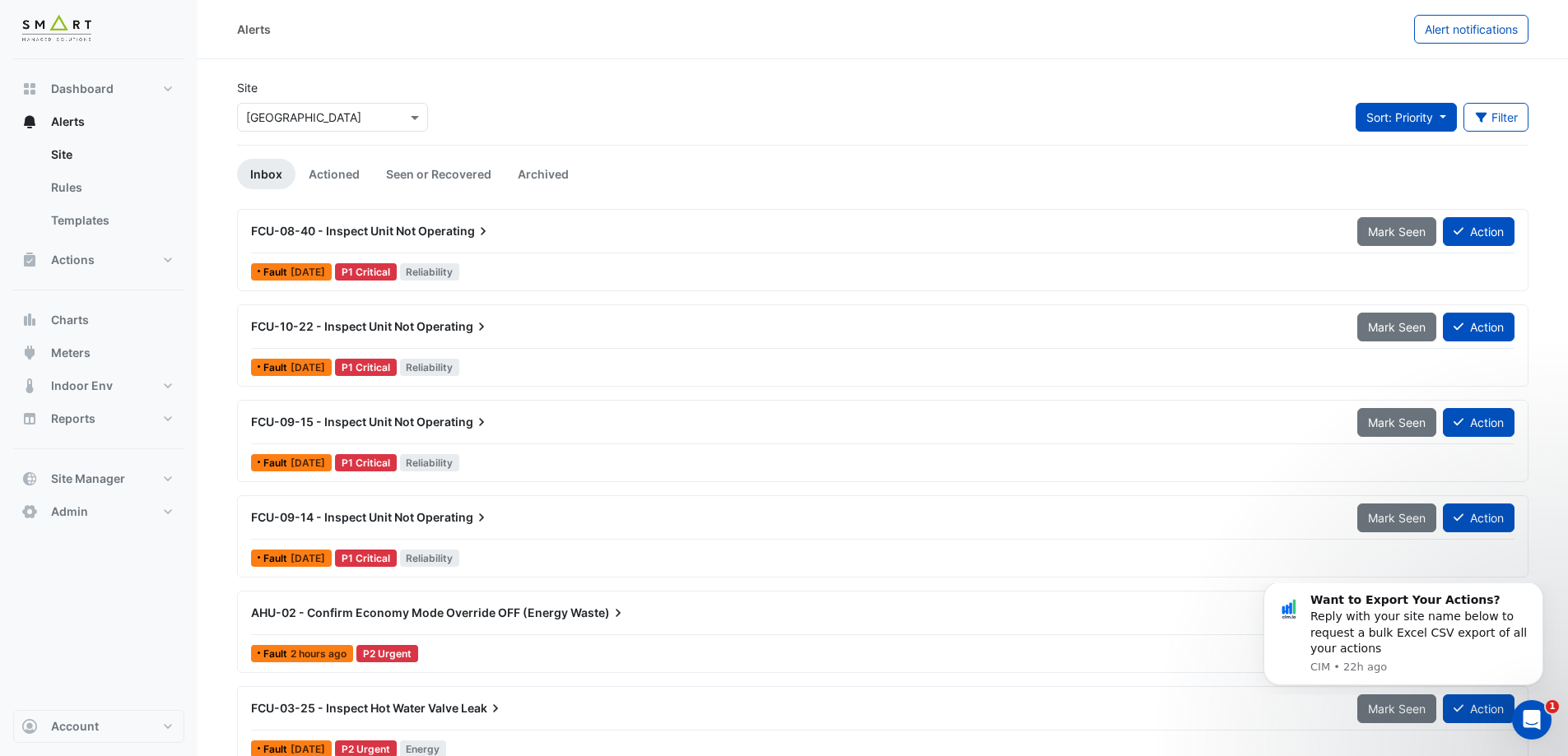
click at [1450, 114] on button "Sort: Priority" at bounding box center [1406, 118] width 101 height 29
click at [1489, 114] on button "Filter" at bounding box center [1497, 118] width 66 height 29
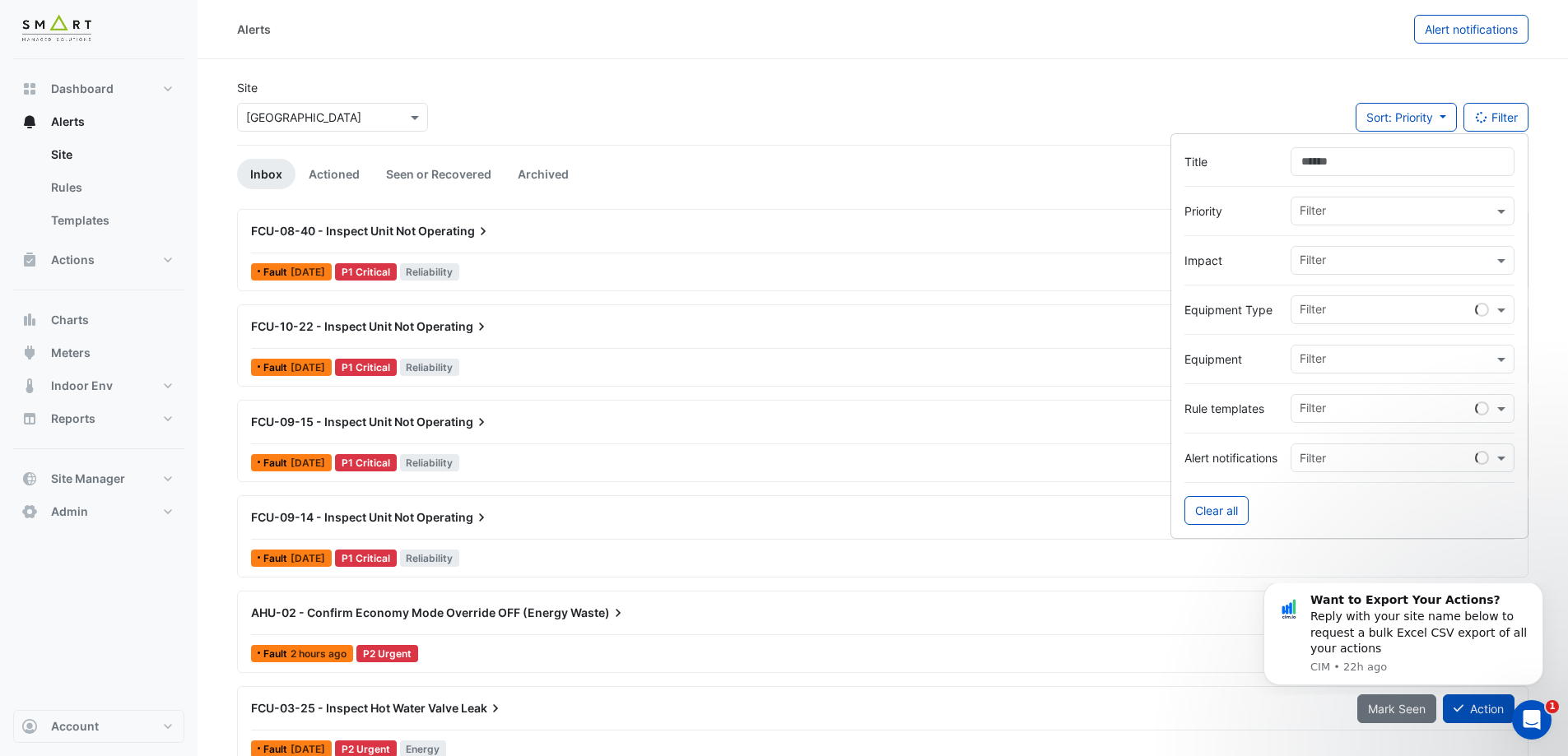
click at [1341, 211] on input "text" at bounding box center [1396, 212] width 193 height 17
click at [1265, 212] on label "Priority" at bounding box center [1231, 211] width 93 height 17
click at [1323, 264] on input "text" at bounding box center [1396, 262] width 193 height 17
click at [1263, 259] on label "Impact" at bounding box center [1231, 261] width 93 height 17
click at [1281, 309] on div "Equipment Type Filter" at bounding box center [1350, 310] width 330 height 29
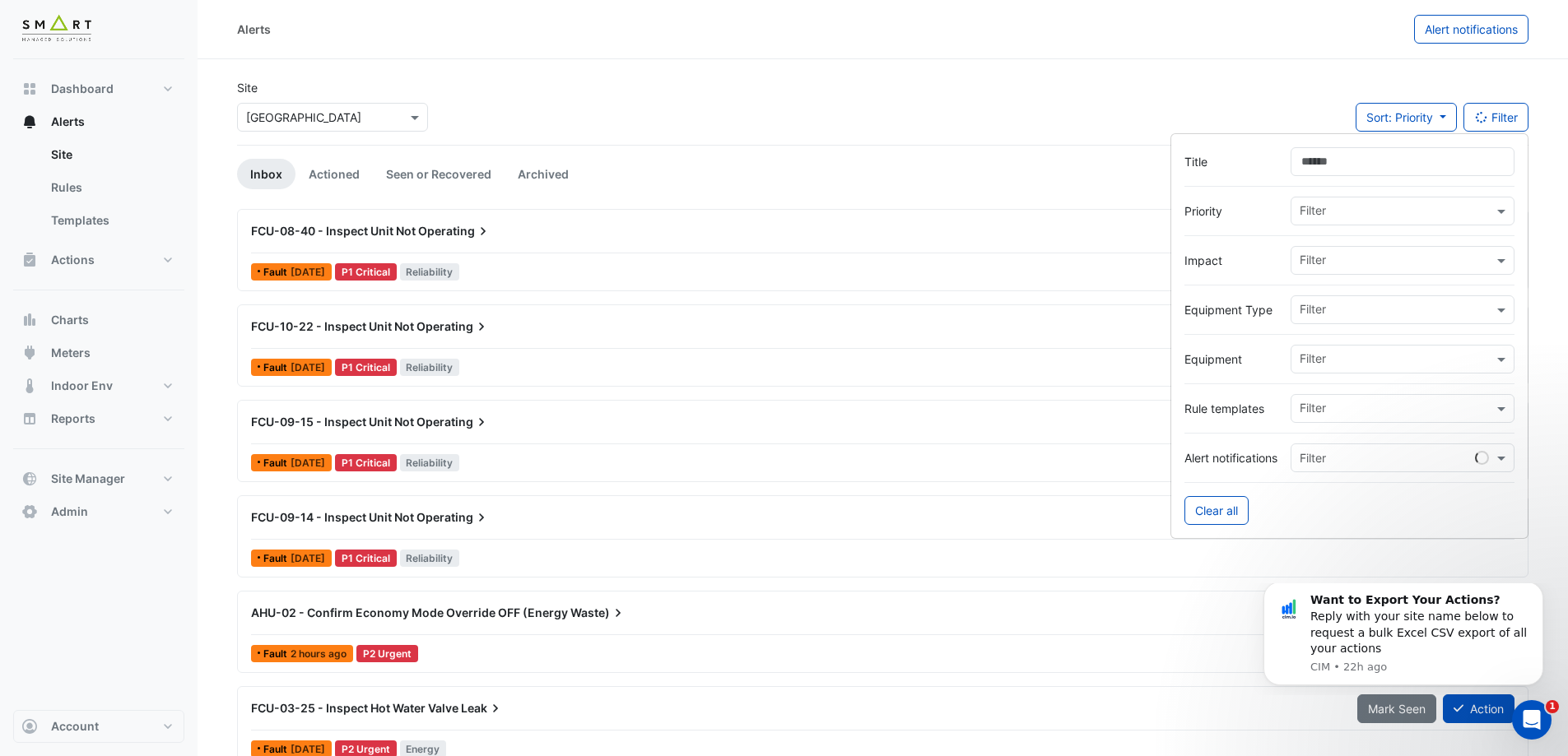
click at [1334, 317] on input "text" at bounding box center [1396, 312] width 193 height 17
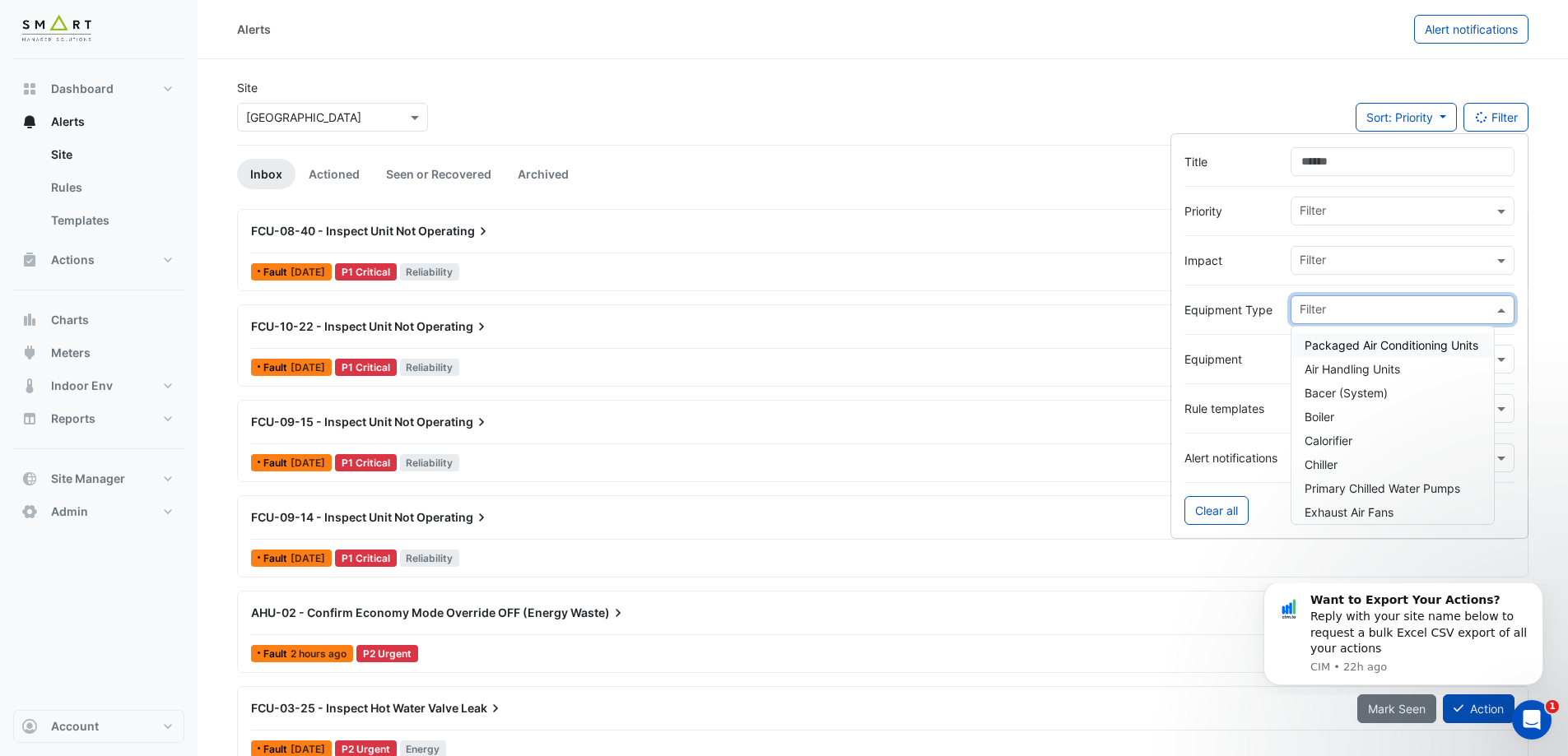
click at [1255, 355] on label "Equipment" at bounding box center [1231, 359] width 93 height 17
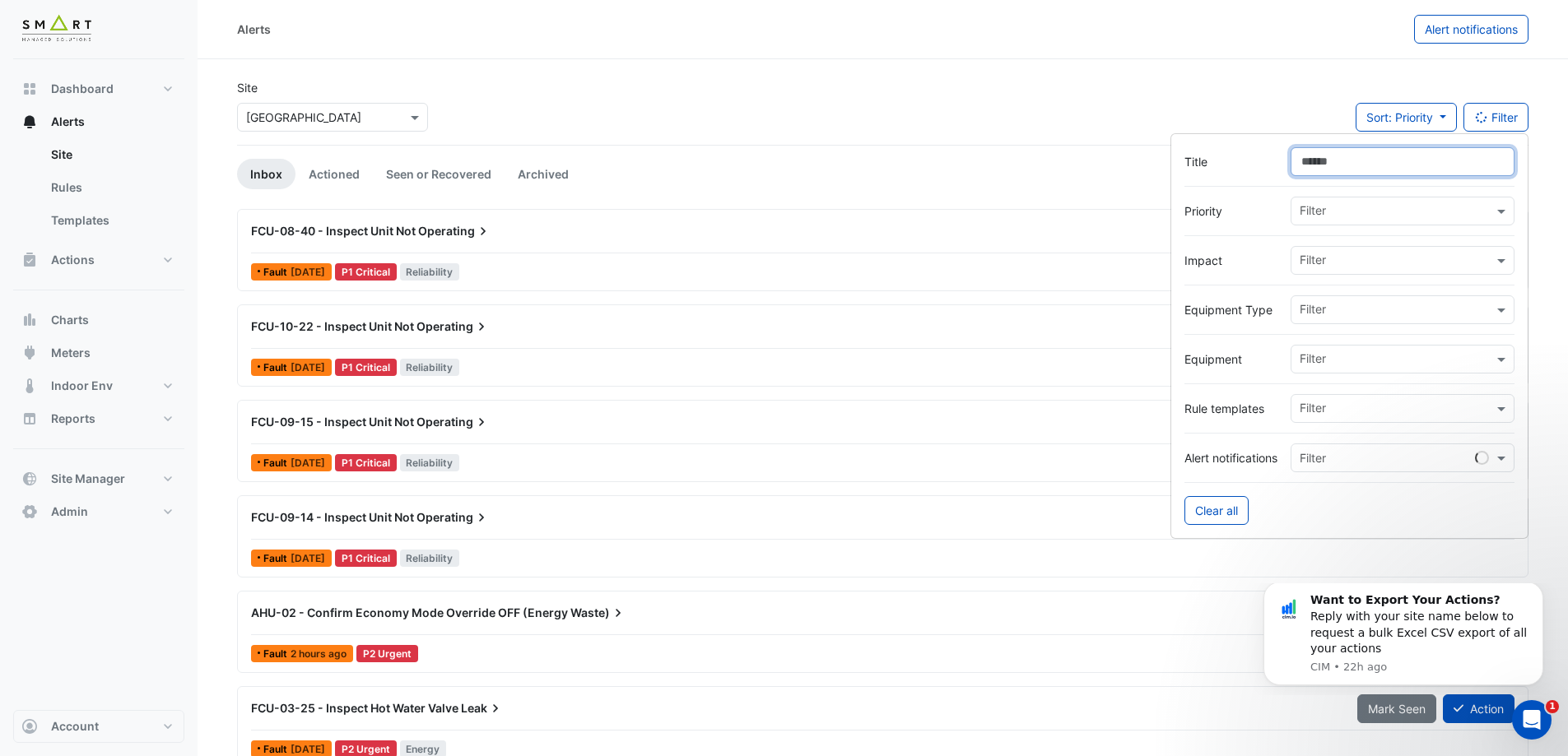
click at [1360, 166] on input "Title" at bounding box center [1403, 162] width 224 height 29
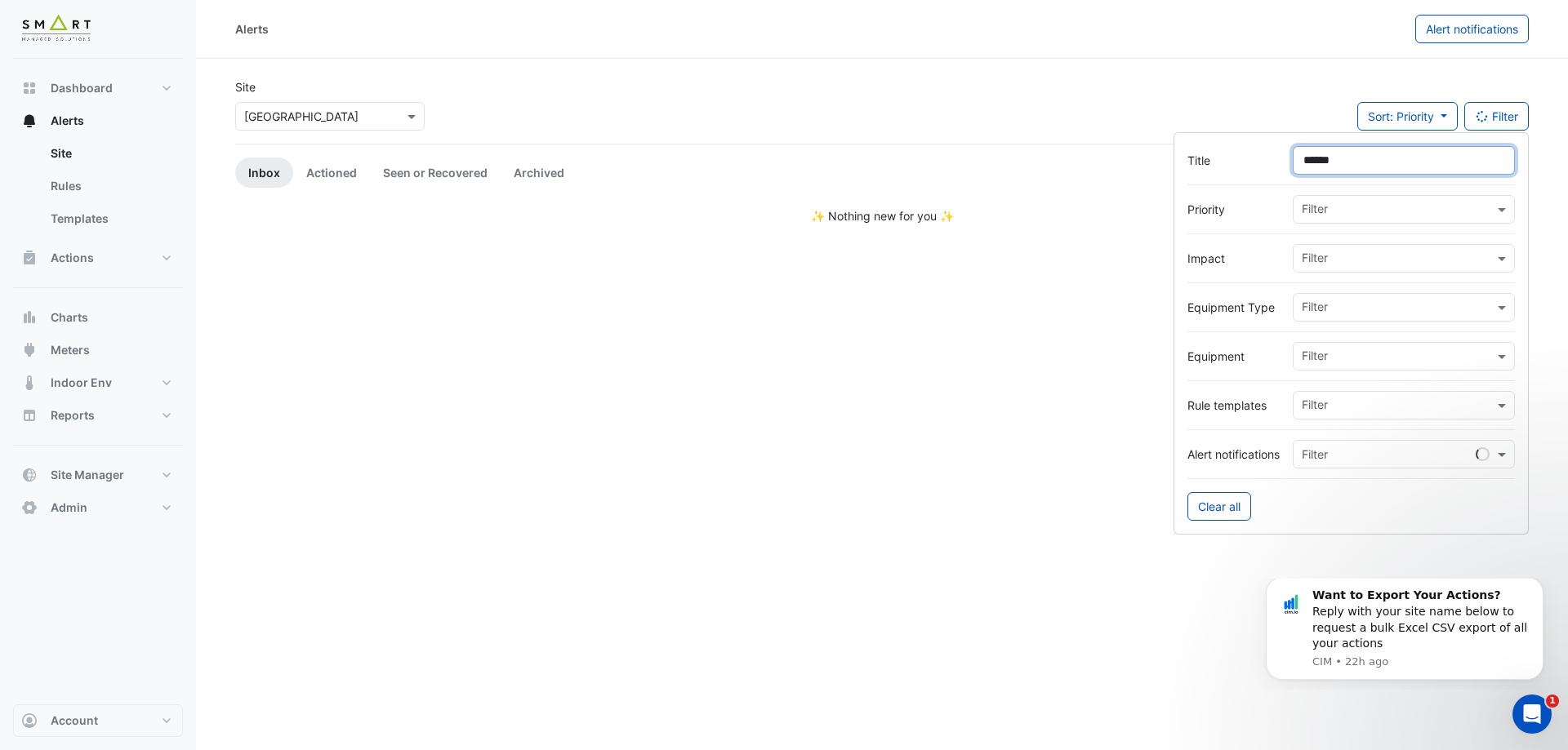
drag, startPoint x: 1330, startPoint y: 160, endPoint x: 1407, endPoint y: 165, distance: 77.2
click at [1383, 165] on input "******" at bounding box center [1404, 161] width 222 height 29
type input "***"
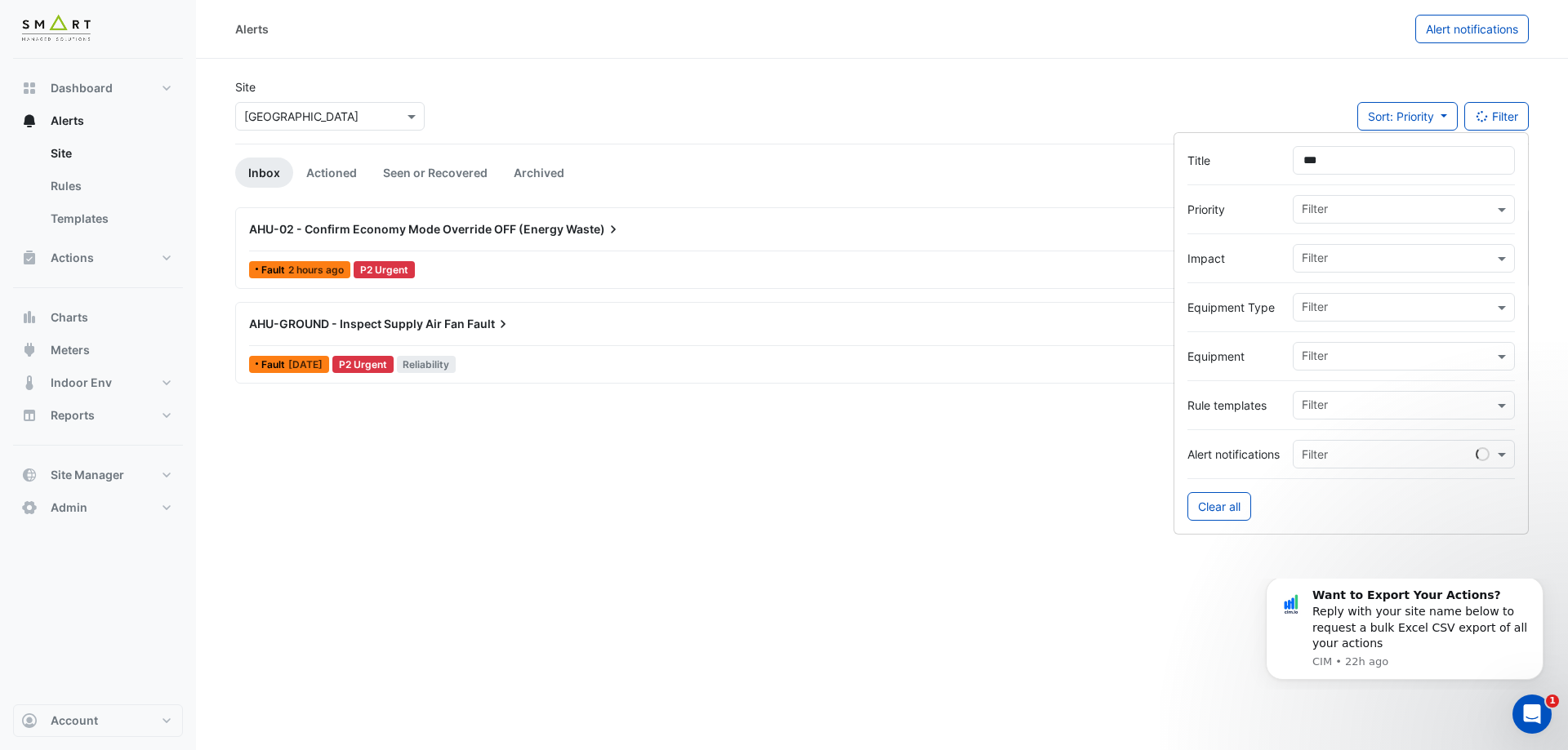
click at [476, 441] on div "Alerts Alert notifications Site Select a Site × [GEOGRAPHIC_DATA] Sort: Priorit…" at bounding box center [883, 375] width 1372 height 750
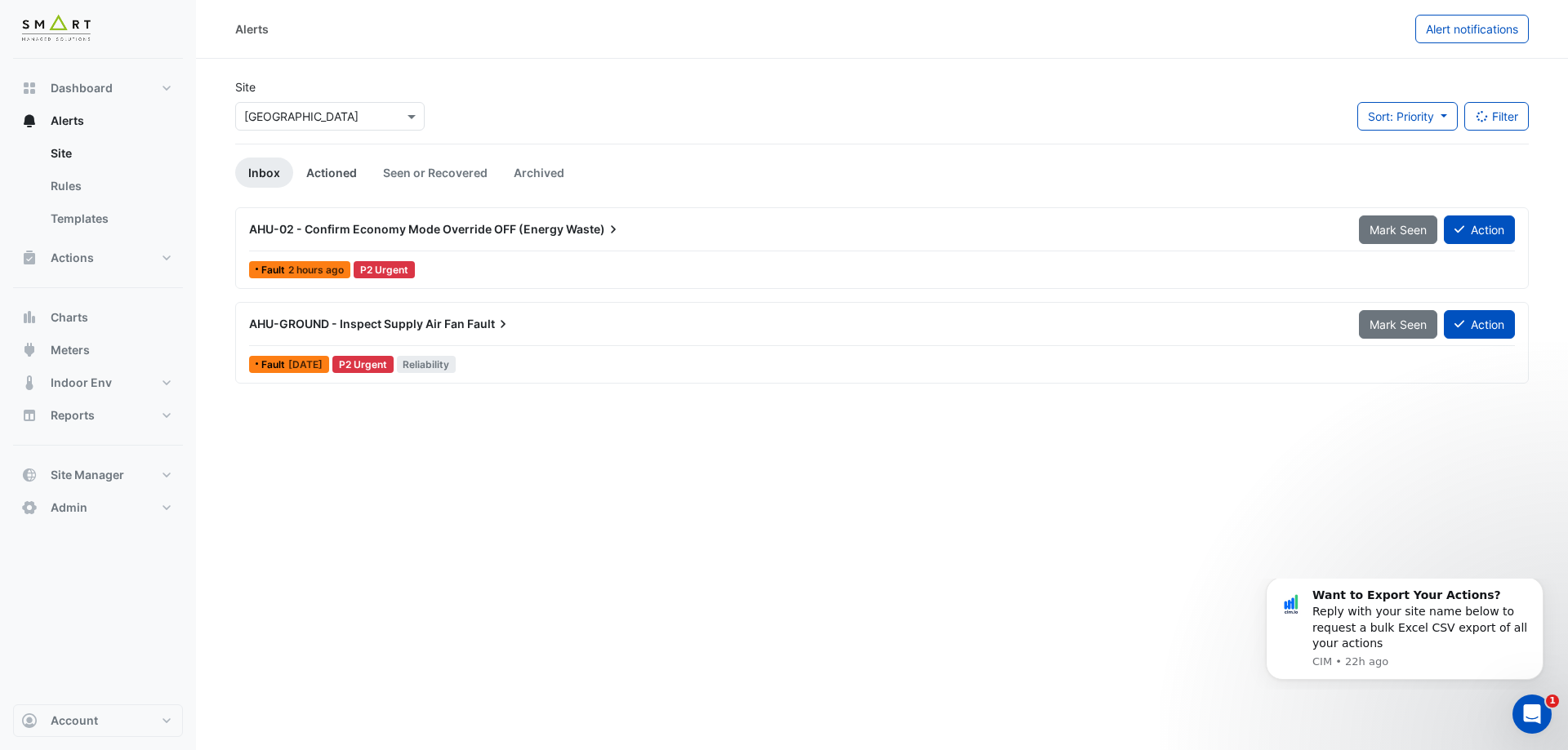
click at [341, 182] on link "Actioned" at bounding box center [332, 172] width 77 height 31
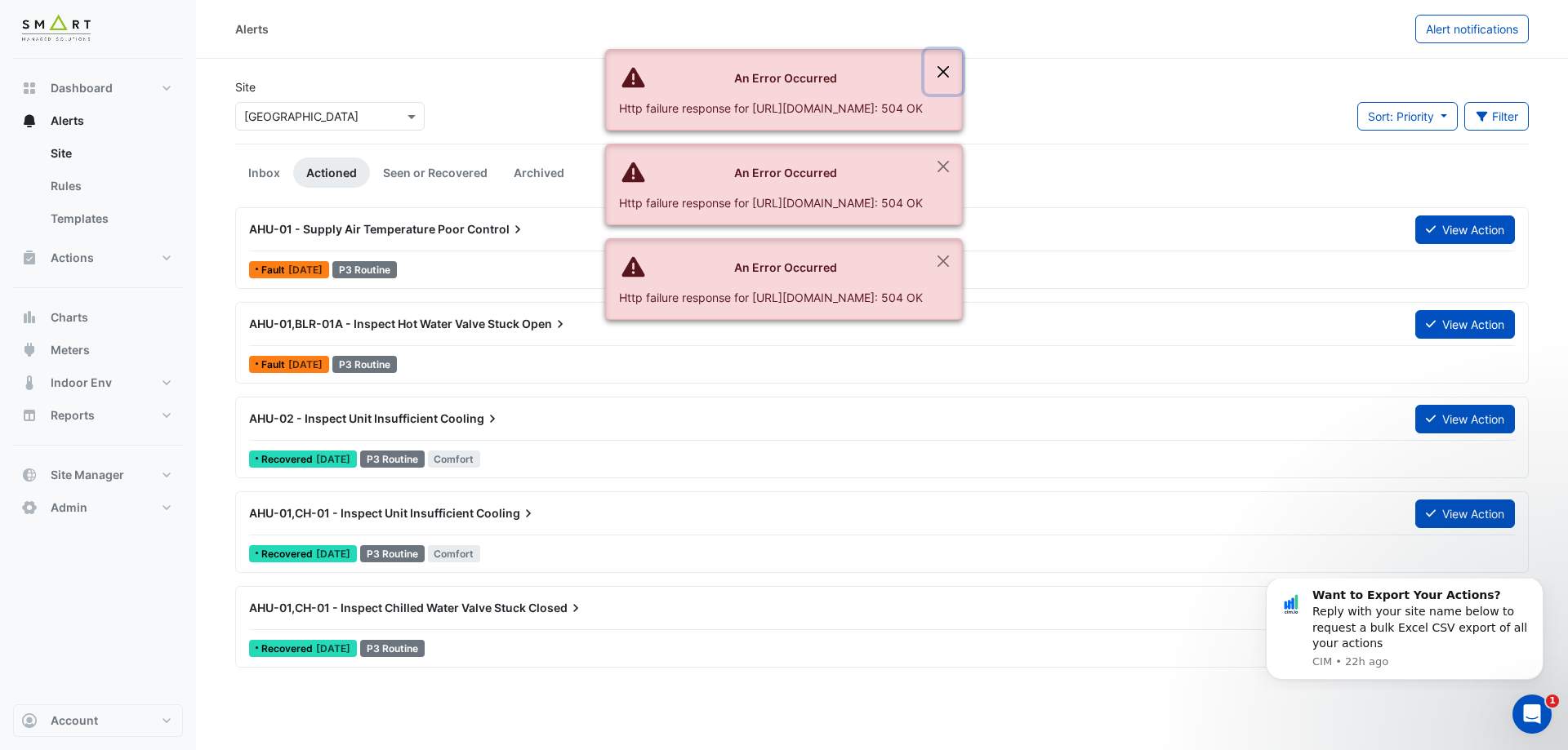
click at [962, 69] on button "Close" at bounding box center [943, 72] width 37 height 44
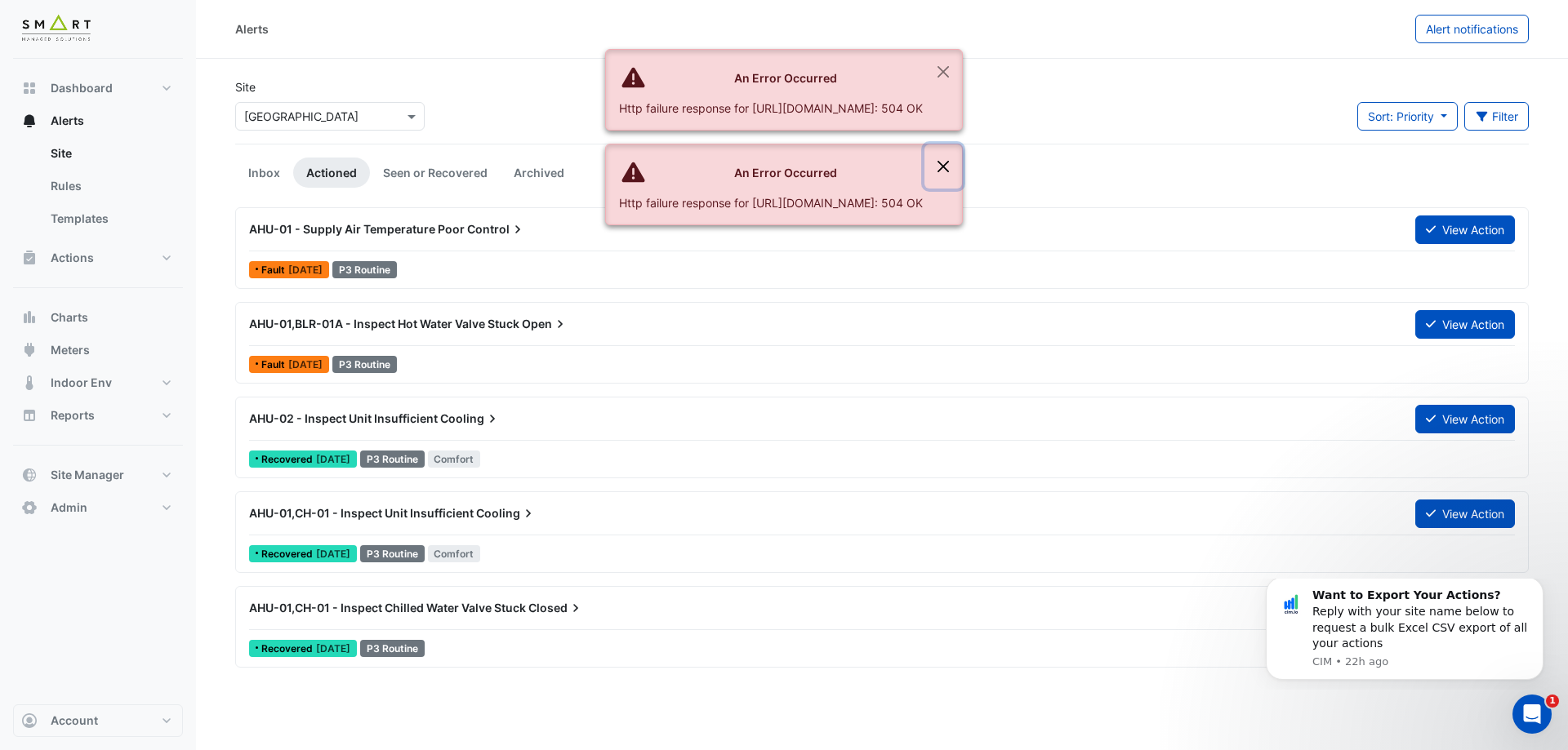
click at [962, 179] on button "Close" at bounding box center [943, 167] width 37 height 44
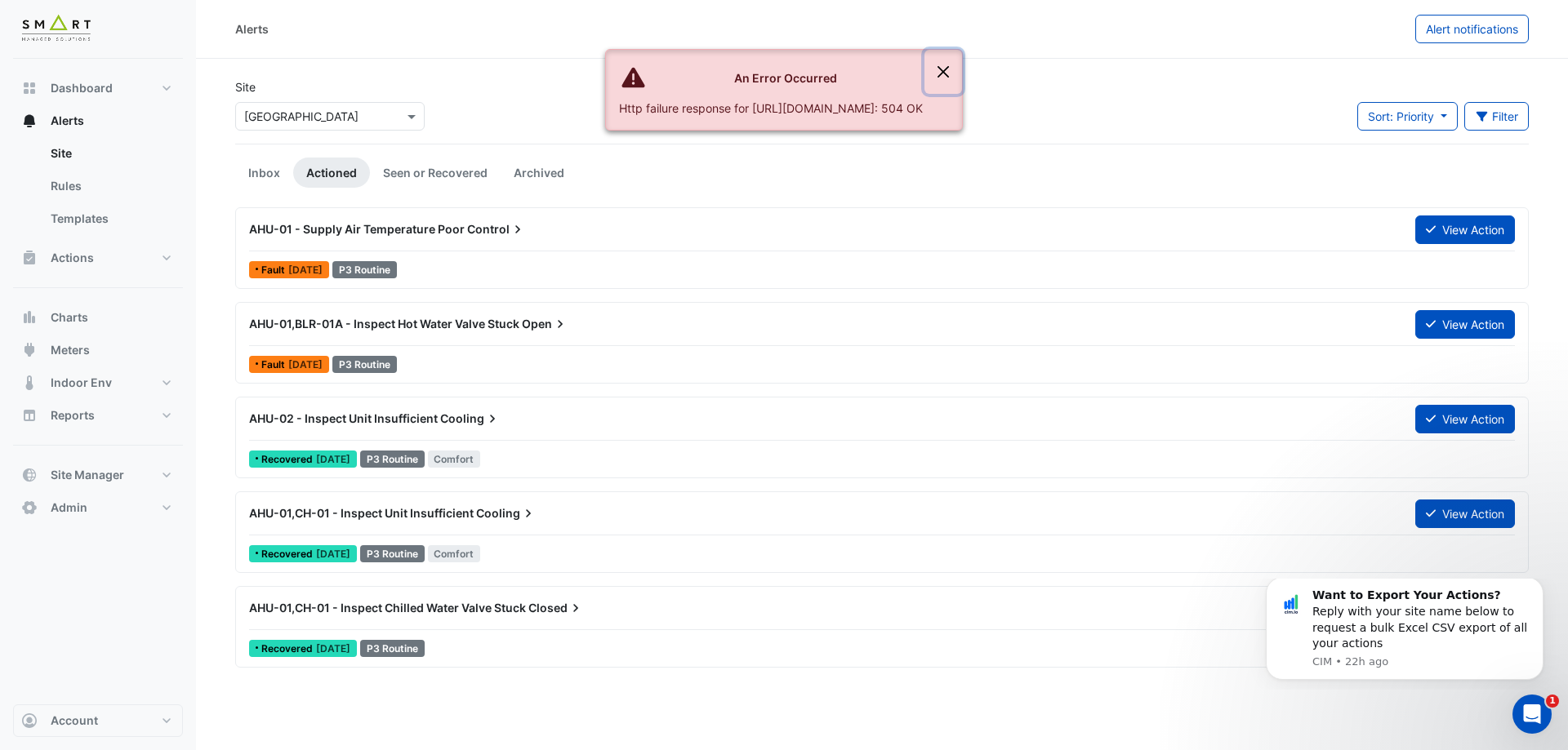
click at [962, 69] on button "Close" at bounding box center [943, 72] width 37 height 44
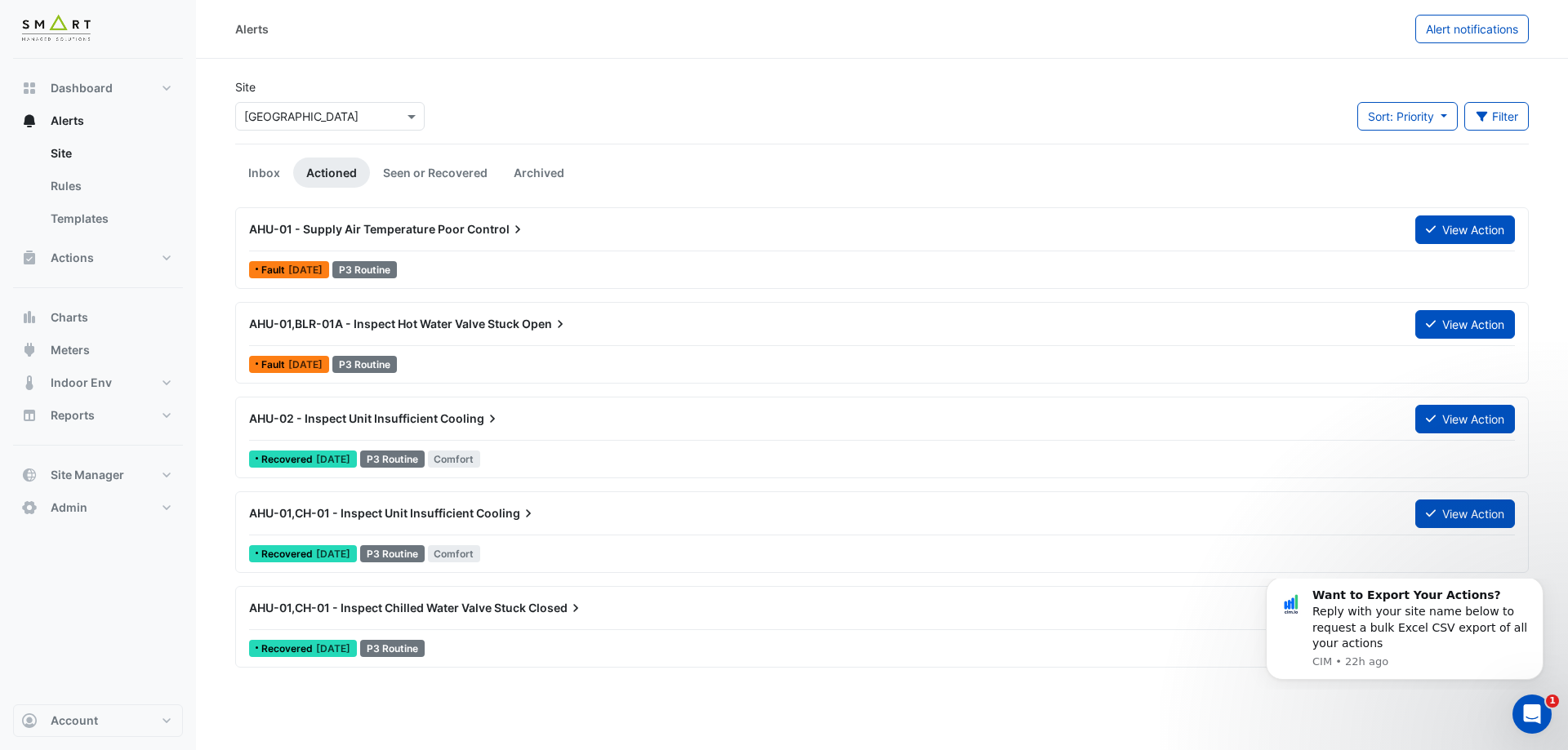
click at [451, 228] on span "AHU-01 - Supply Air Temperature Poor" at bounding box center [357, 229] width 216 height 13
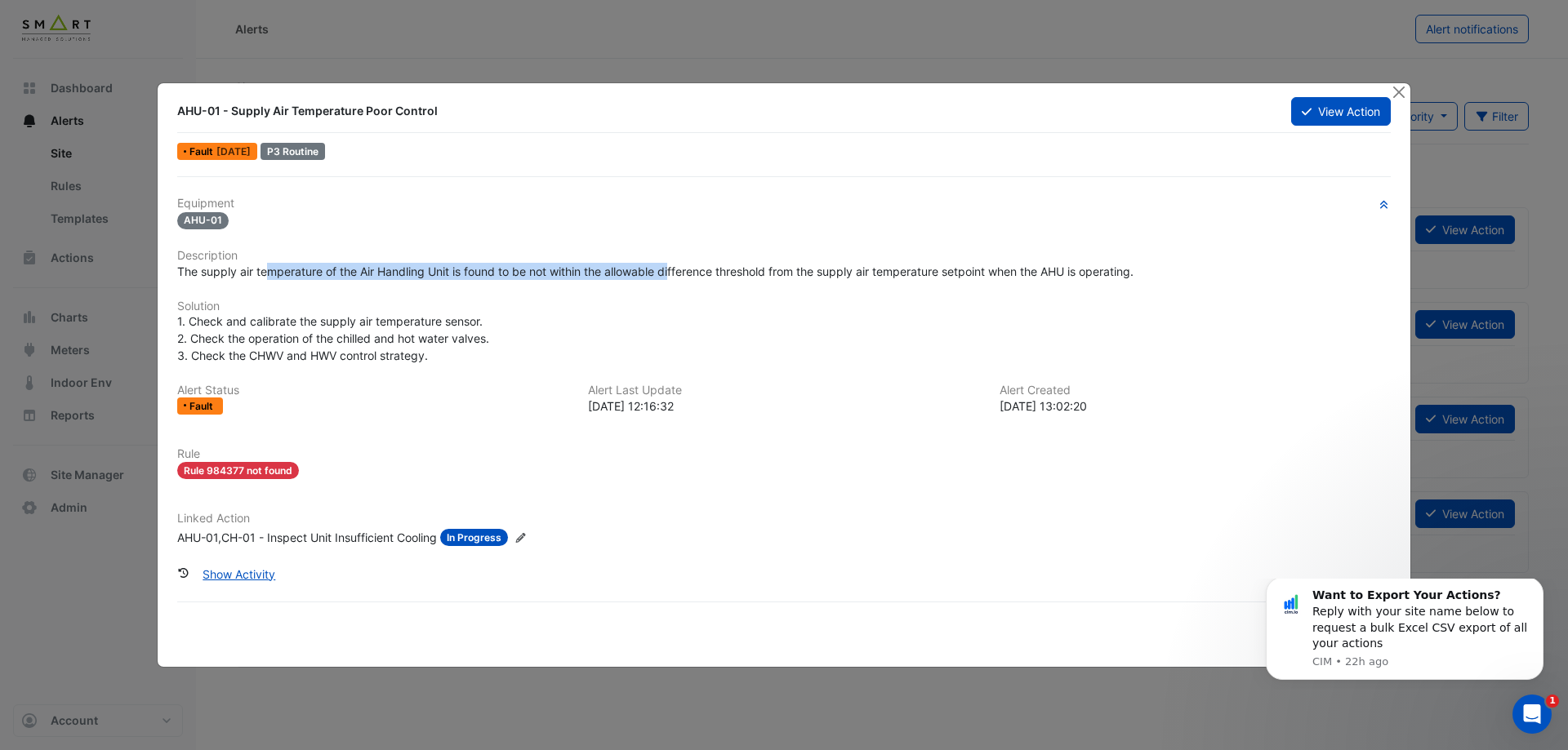
drag, startPoint x: 267, startPoint y: 276, endPoint x: 677, endPoint y: 278, distance: 410.0
click at [676, 278] on span "The supply air temperature of the Air Handling Unit is found to be not within t…" at bounding box center [656, 271] width 957 height 13
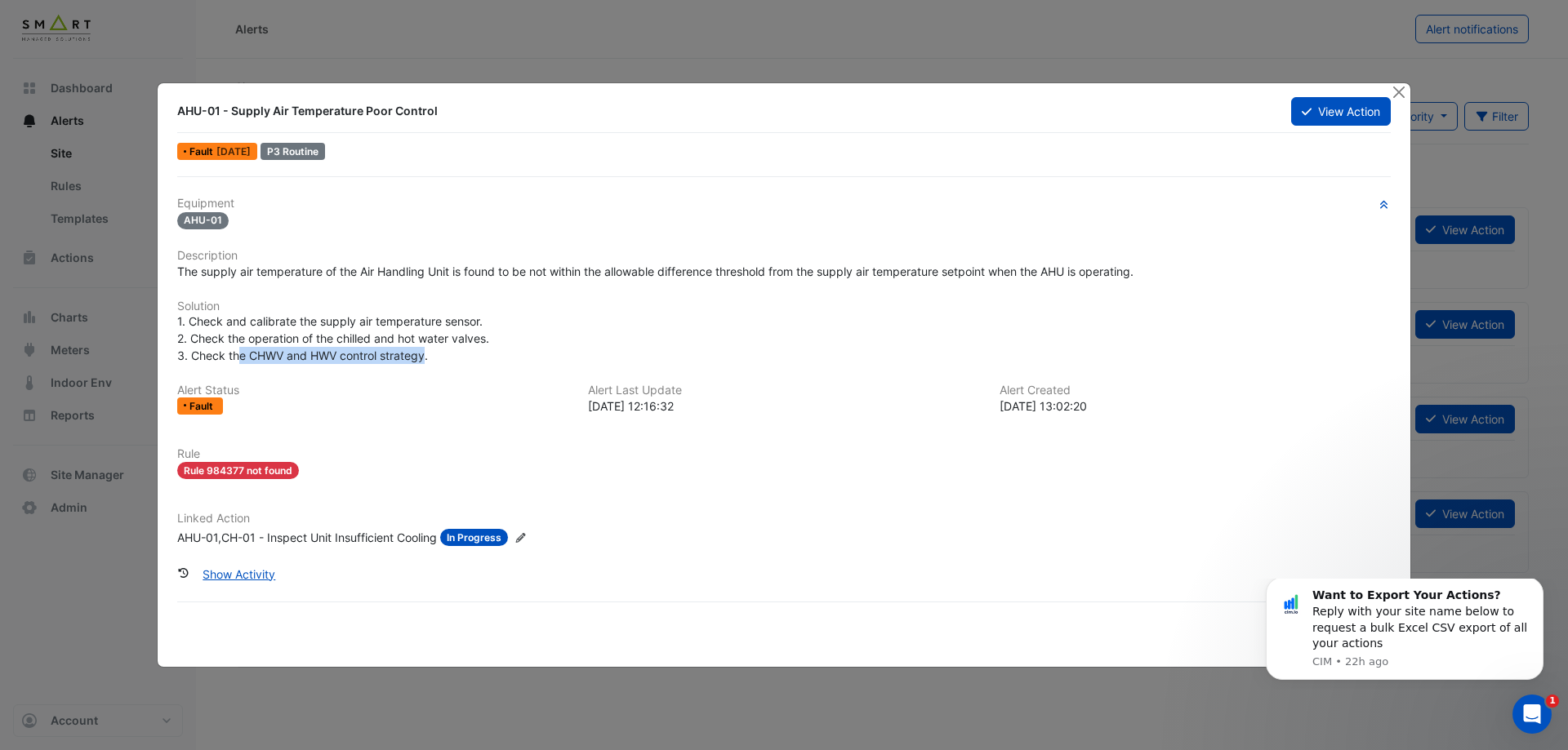
drag, startPoint x: 428, startPoint y: 353, endPoint x: 236, endPoint y: 351, distance: 192.0
click at [236, 351] on span "1. Check and calibrate the supply air temperature sensor. 2. Check the operatio…" at bounding box center [334, 338] width 312 height 48
click at [386, 354] on span "1. Check and calibrate the supply air temperature sensor. 2. Check the operatio…" at bounding box center [334, 338] width 312 height 48
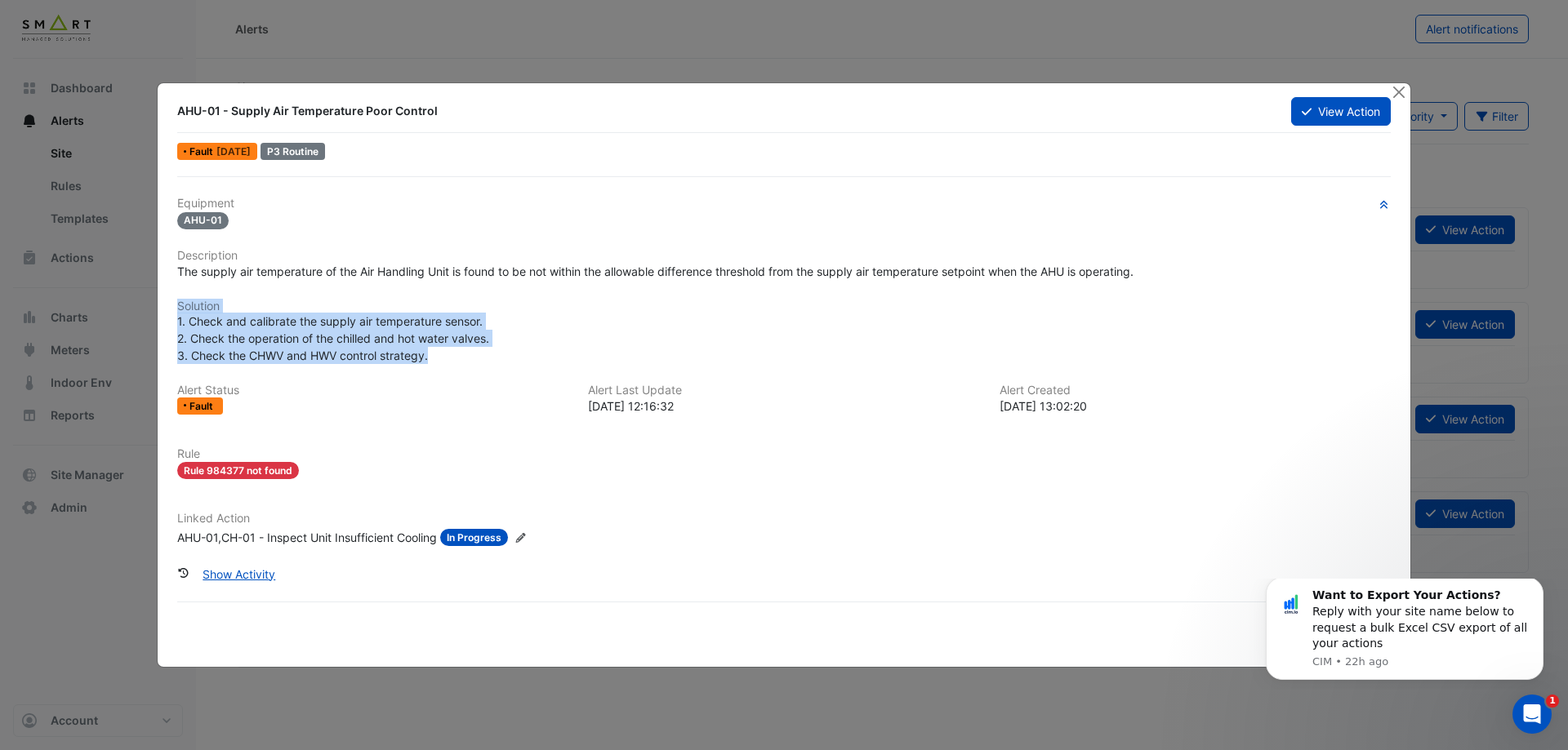
drag, startPoint x: 443, startPoint y: 361, endPoint x: 163, endPoint y: 302, distance: 286.1
click at [163, 302] on div "AHU-01 - Supply Air Temperature Poor Control View Action Fault [DATE] P3 Routin…" at bounding box center [783, 375] width 1253 height 582
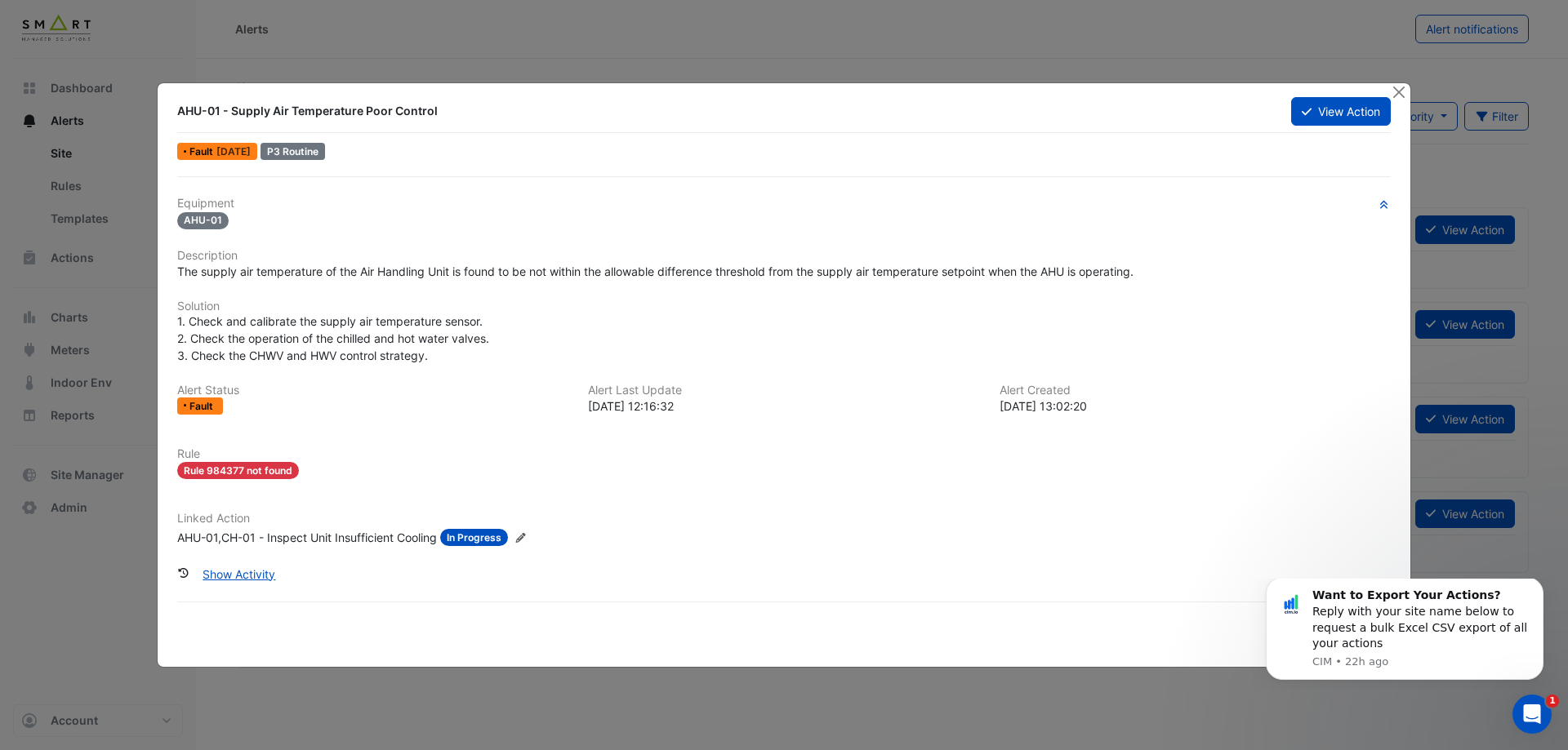
click at [446, 367] on div "Equipment AHU-01 Description The supply air temperature of the Air Handling Uni…" at bounding box center [784, 377] width 1213 height 362
click at [261, 467] on span "Rule 984377 not found" at bounding box center [238, 470] width 122 height 17
click at [518, 343] on div "1. Check and calibrate the supply air temperature sensor. 2. Check the operatio…" at bounding box center [784, 338] width 1213 height 52
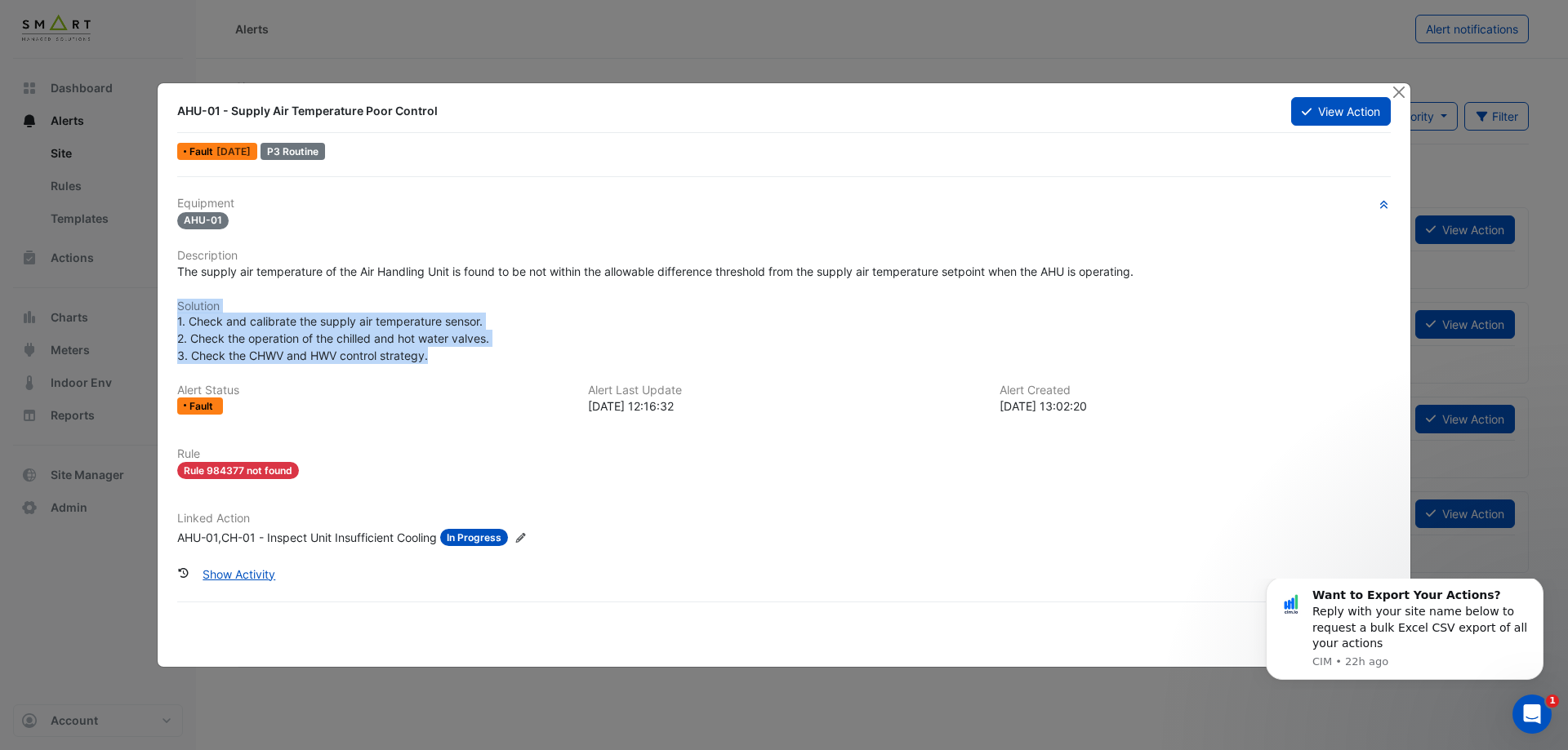
drag, startPoint x: 422, startPoint y: 356, endPoint x: 123, endPoint y: 298, distance: 304.6
click at [123, 298] on ngb-modal-window "AHU-01 - Supply Air Temperature Poor Control View Action Fault [DATE] P3 Routin…" at bounding box center [784, 375] width 1568 height 750
click at [404, 338] on span "1. Check and calibrate the supply air temperature sensor. 2. Check the operatio…" at bounding box center [334, 338] width 312 height 48
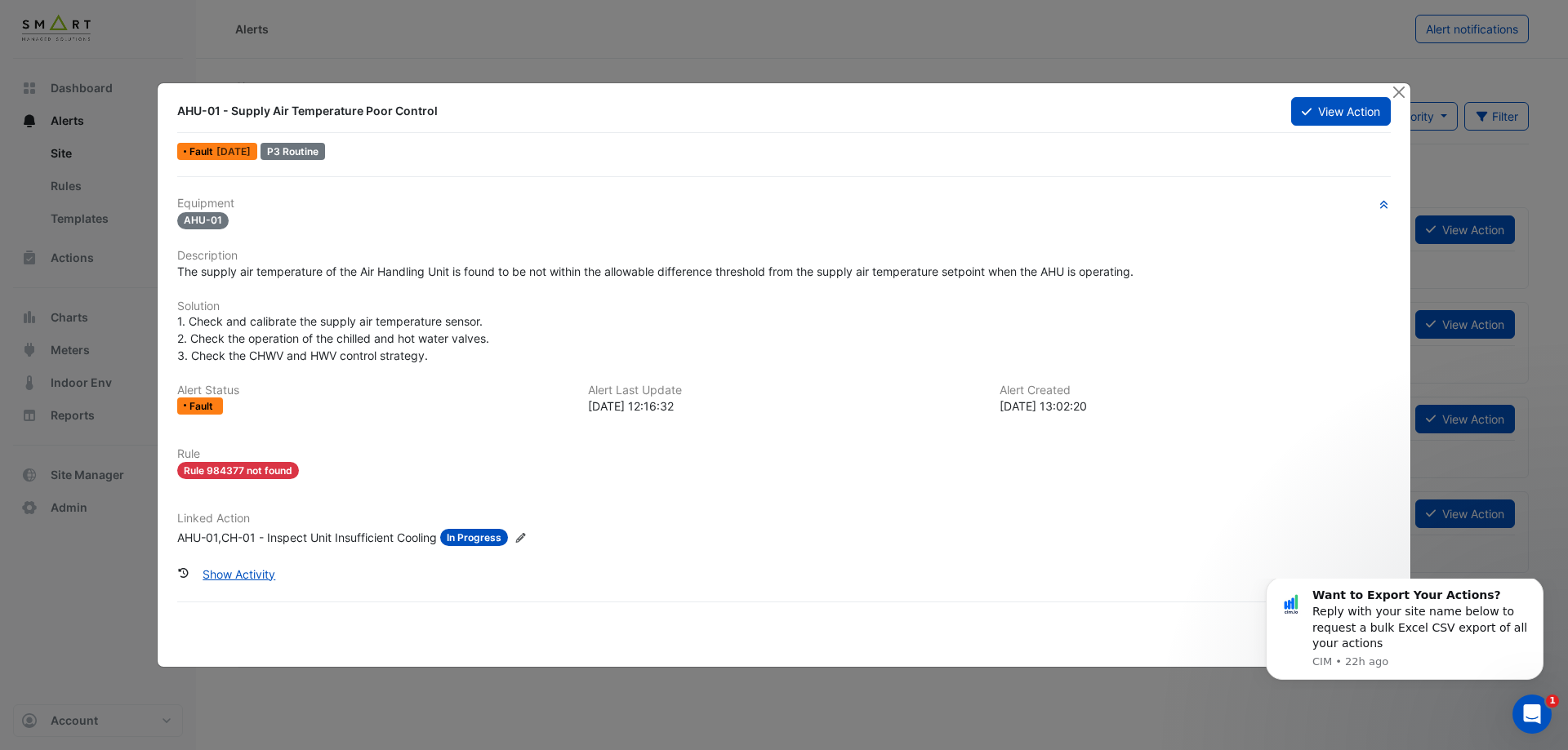
click at [439, 368] on div "Equipment AHU-01 Description The supply air temperature of the Air Handling Uni…" at bounding box center [784, 377] width 1213 height 362
click at [1400, 90] on button "Close" at bounding box center [1398, 92] width 17 height 17
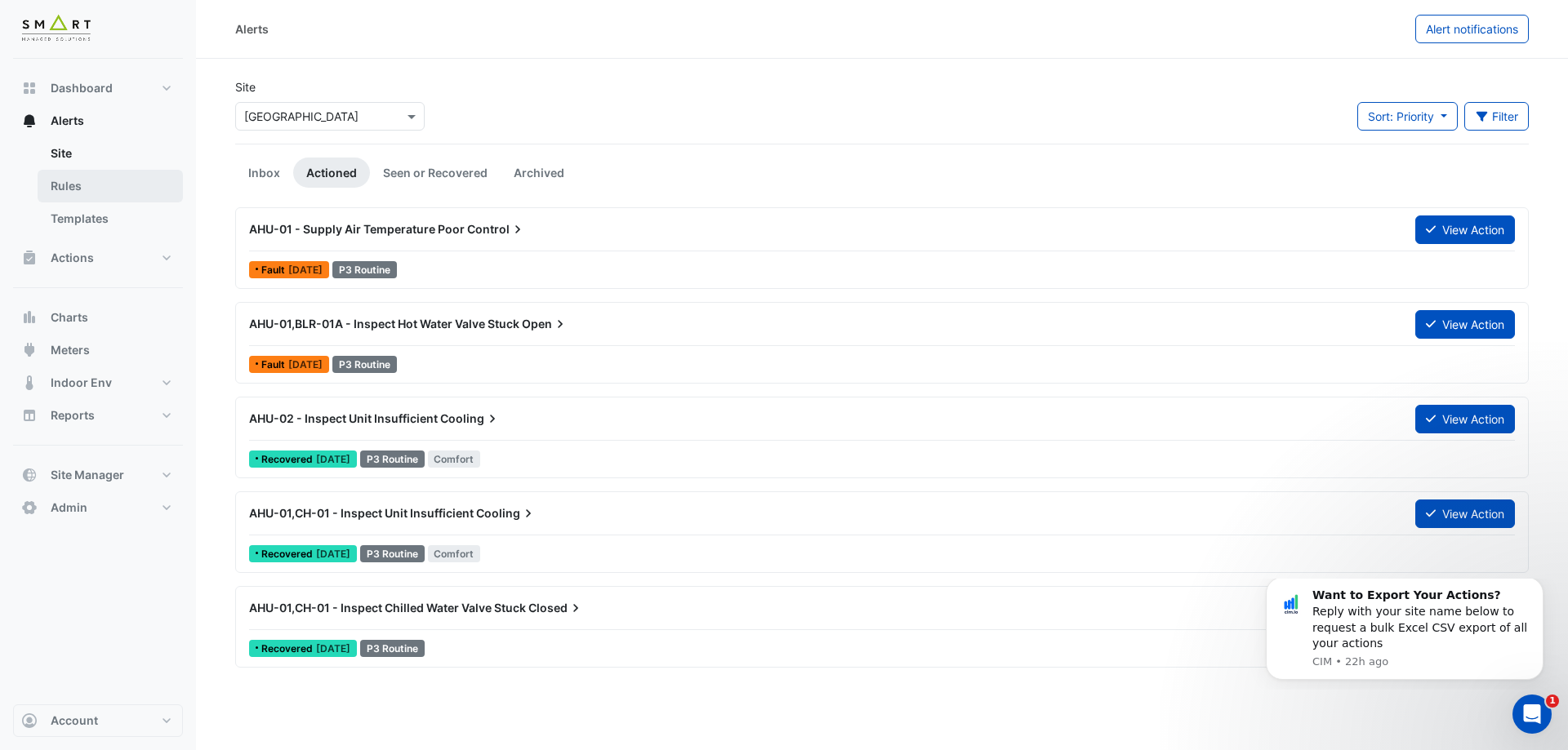
click at [83, 196] on link "Rules" at bounding box center [110, 186] width 146 height 33
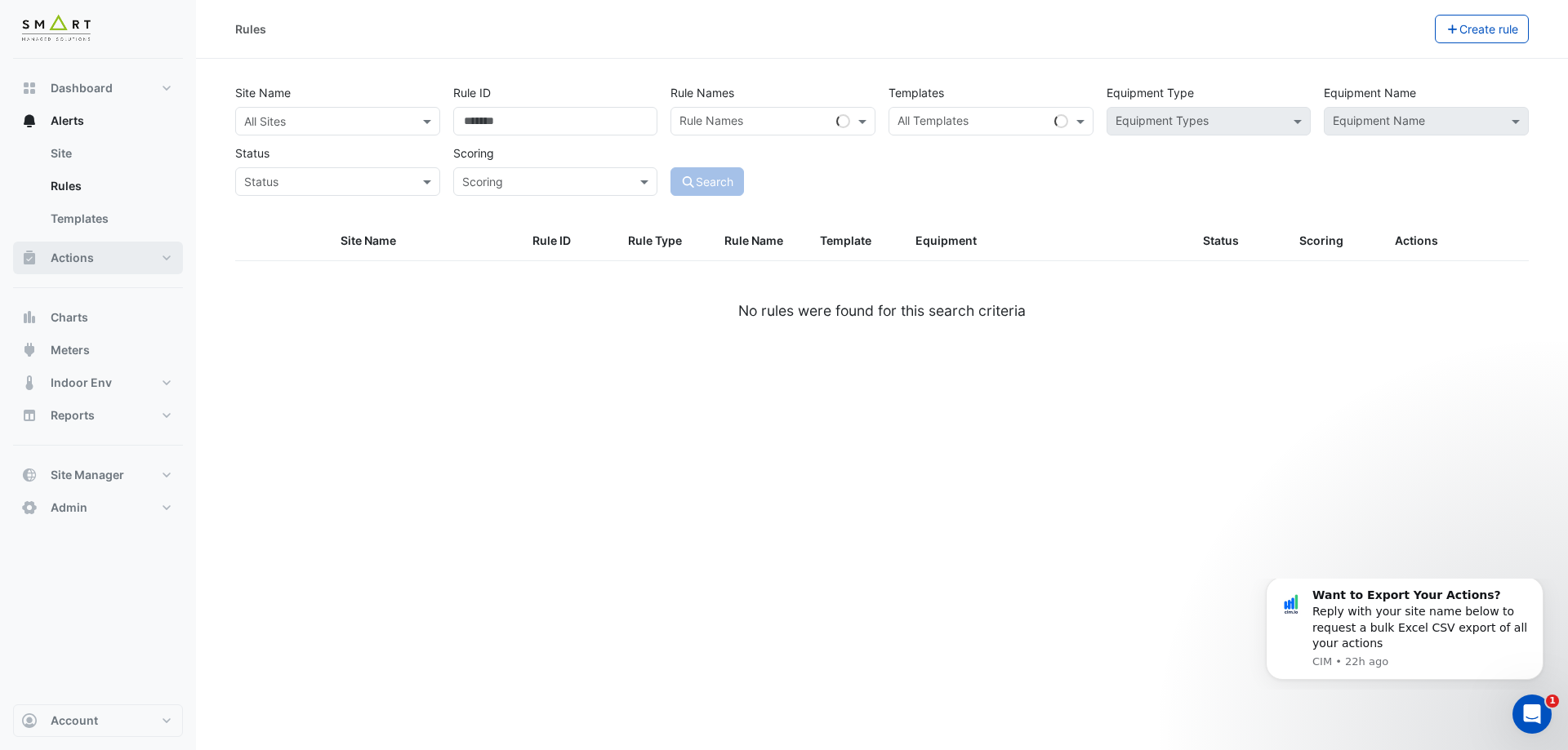
click at [102, 262] on button "Actions" at bounding box center [98, 258] width 170 height 33
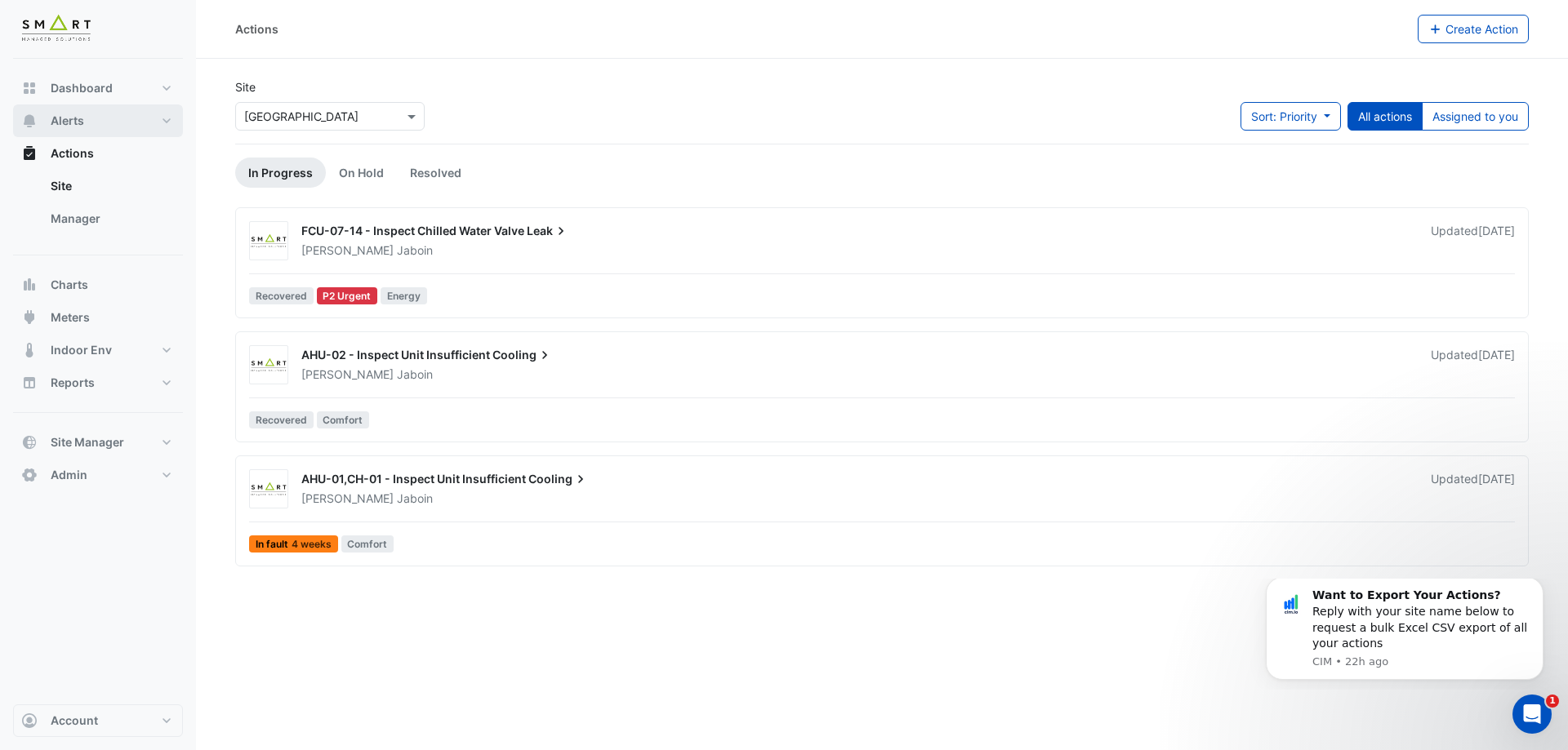
click at [61, 119] on span "Alerts" at bounding box center [67, 121] width 34 height 16
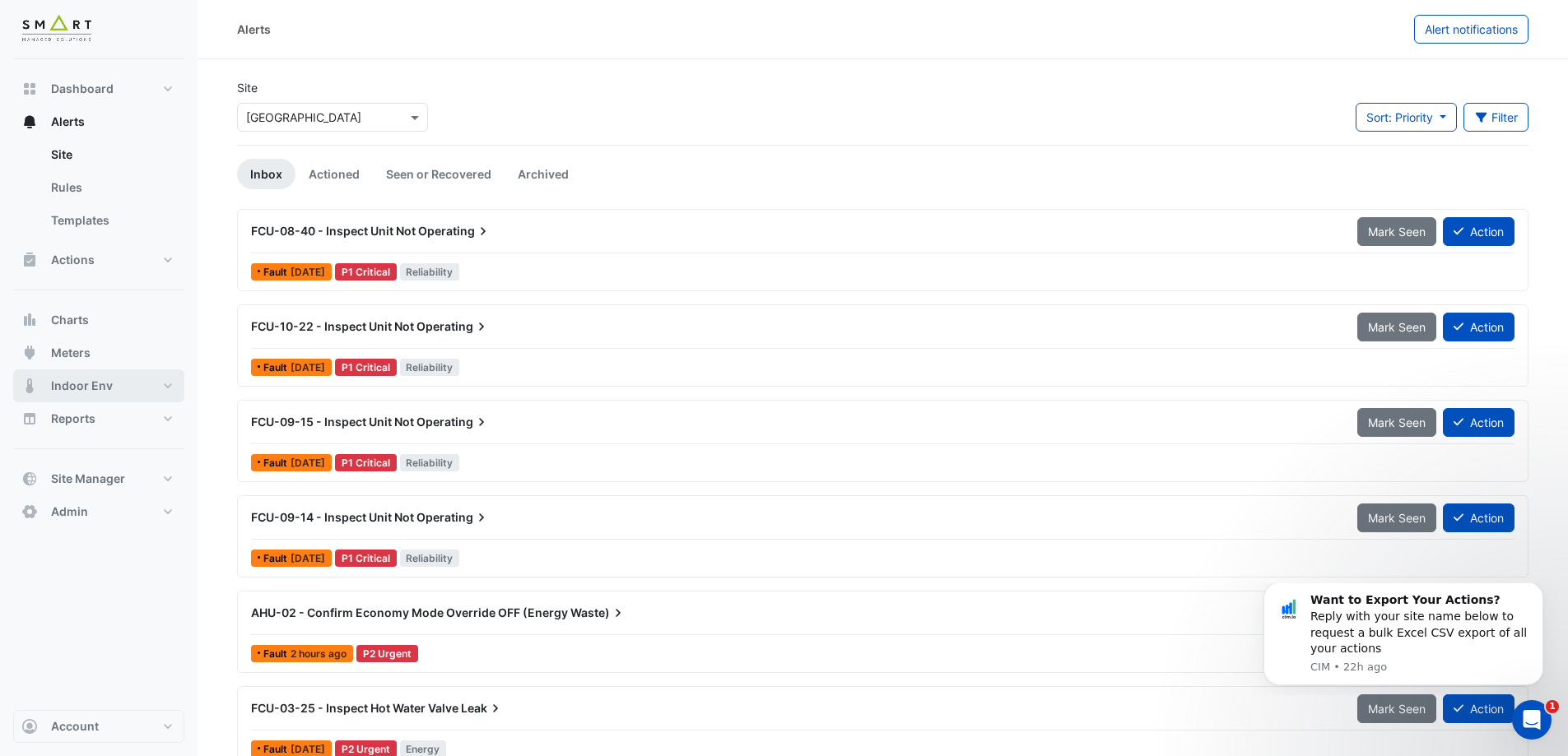
click at [109, 387] on span "Indoor Env" at bounding box center [82, 385] width 62 height 16
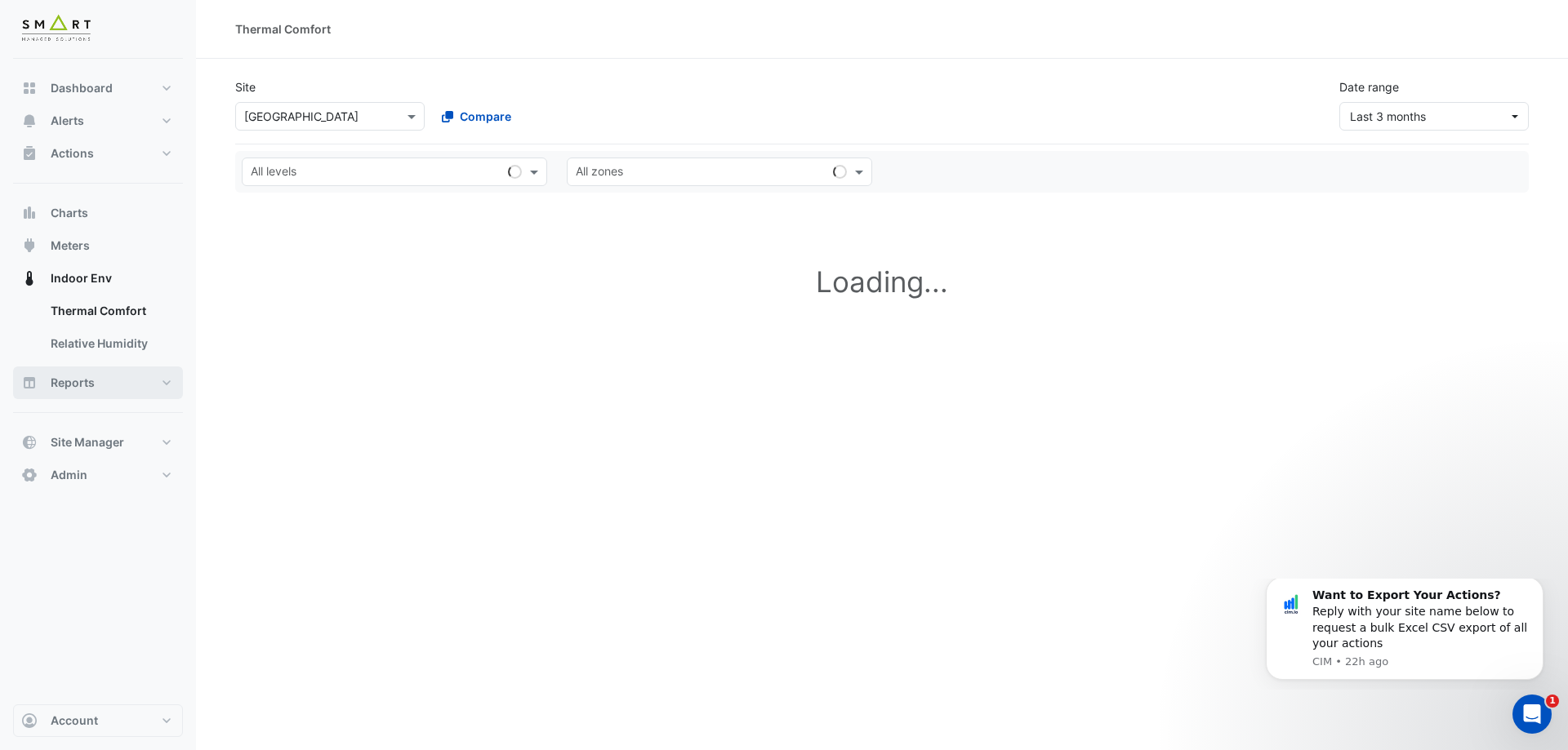
click at [110, 381] on button "Reports" at bounding box center [98, 383] width 170 height 33
select select "***"
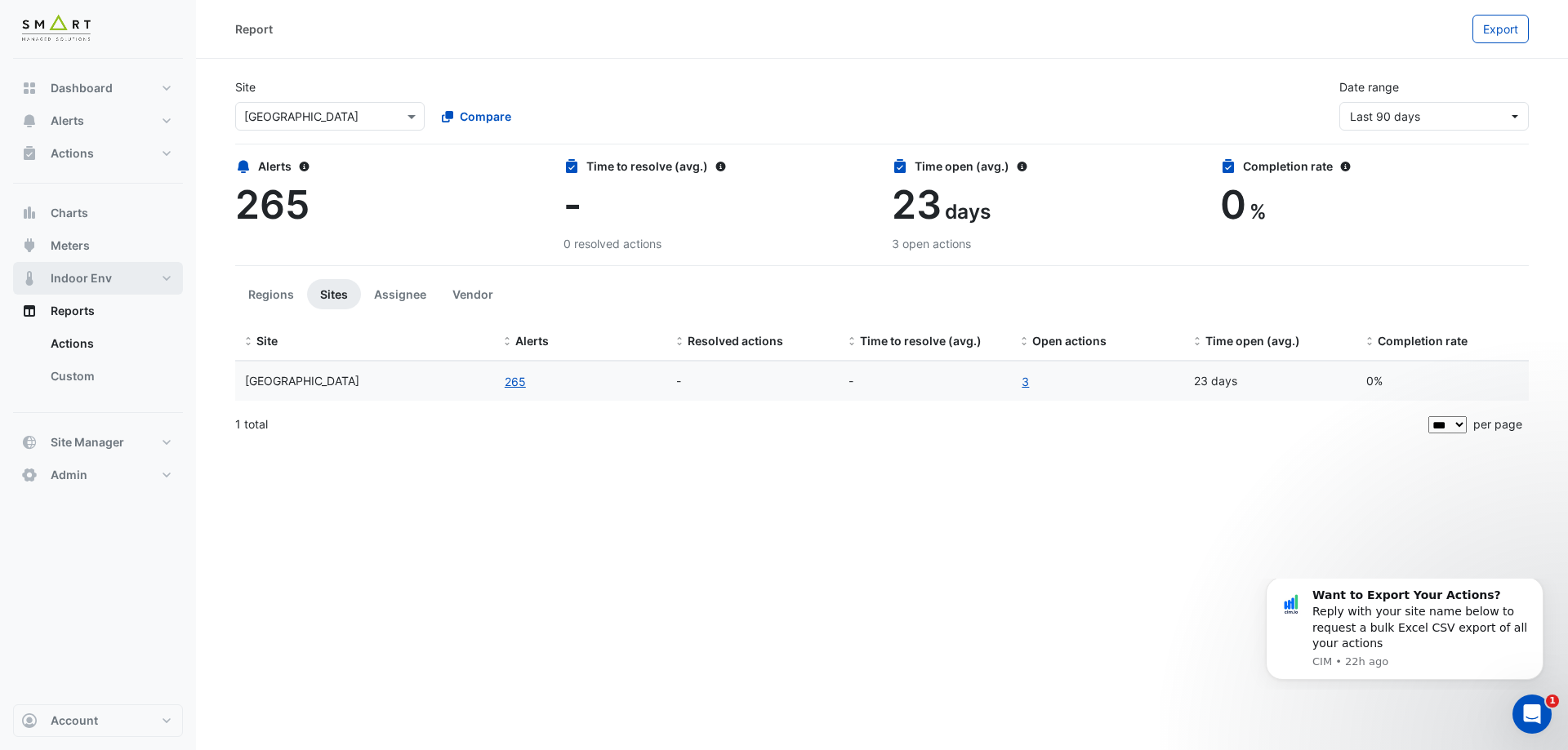
click at [103, 274] on span "Indoor Env" at bounding box center [81, 278] width 61 height 16
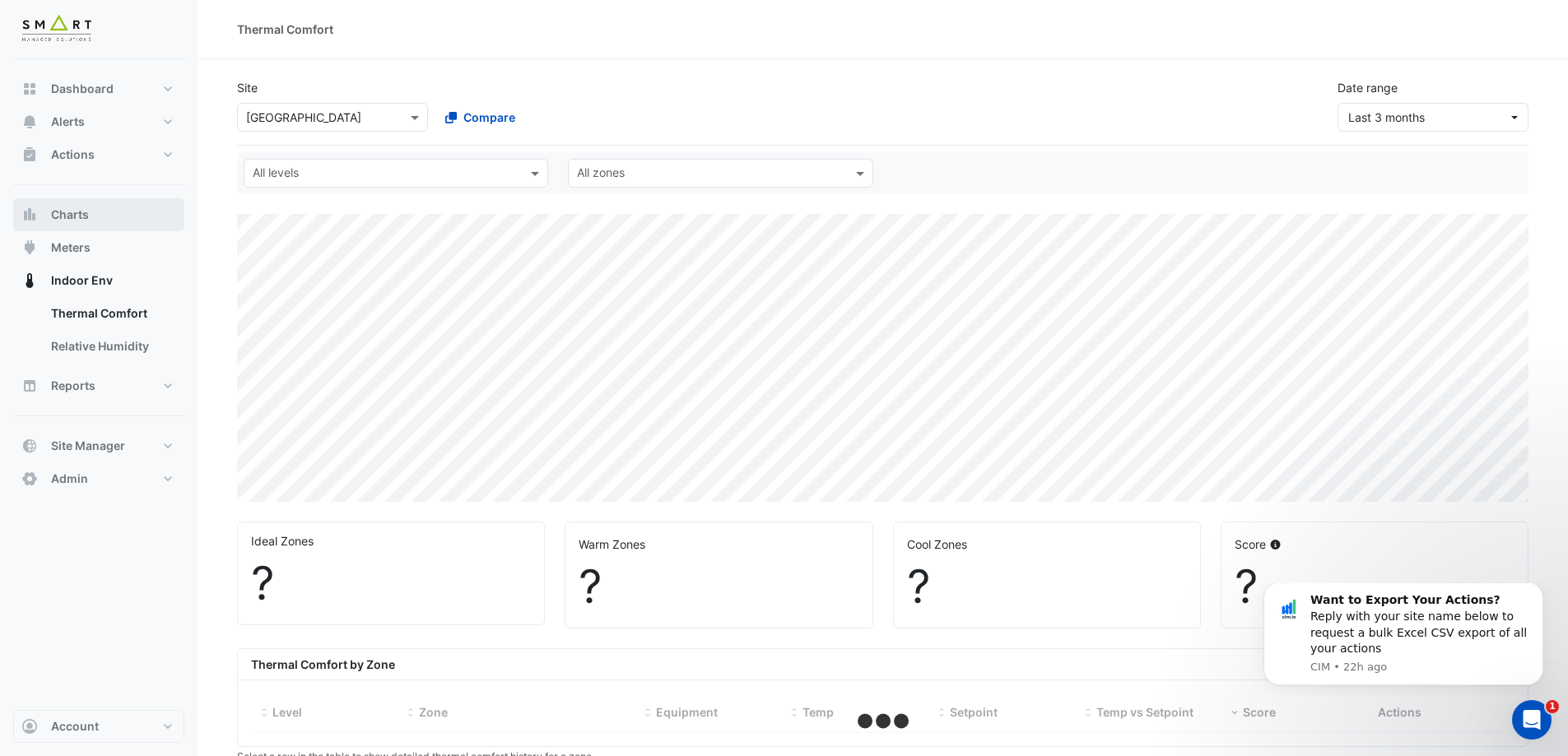
click at [90, 224] on button "Charts" at bounding box center [99, 214] width 171 height 33
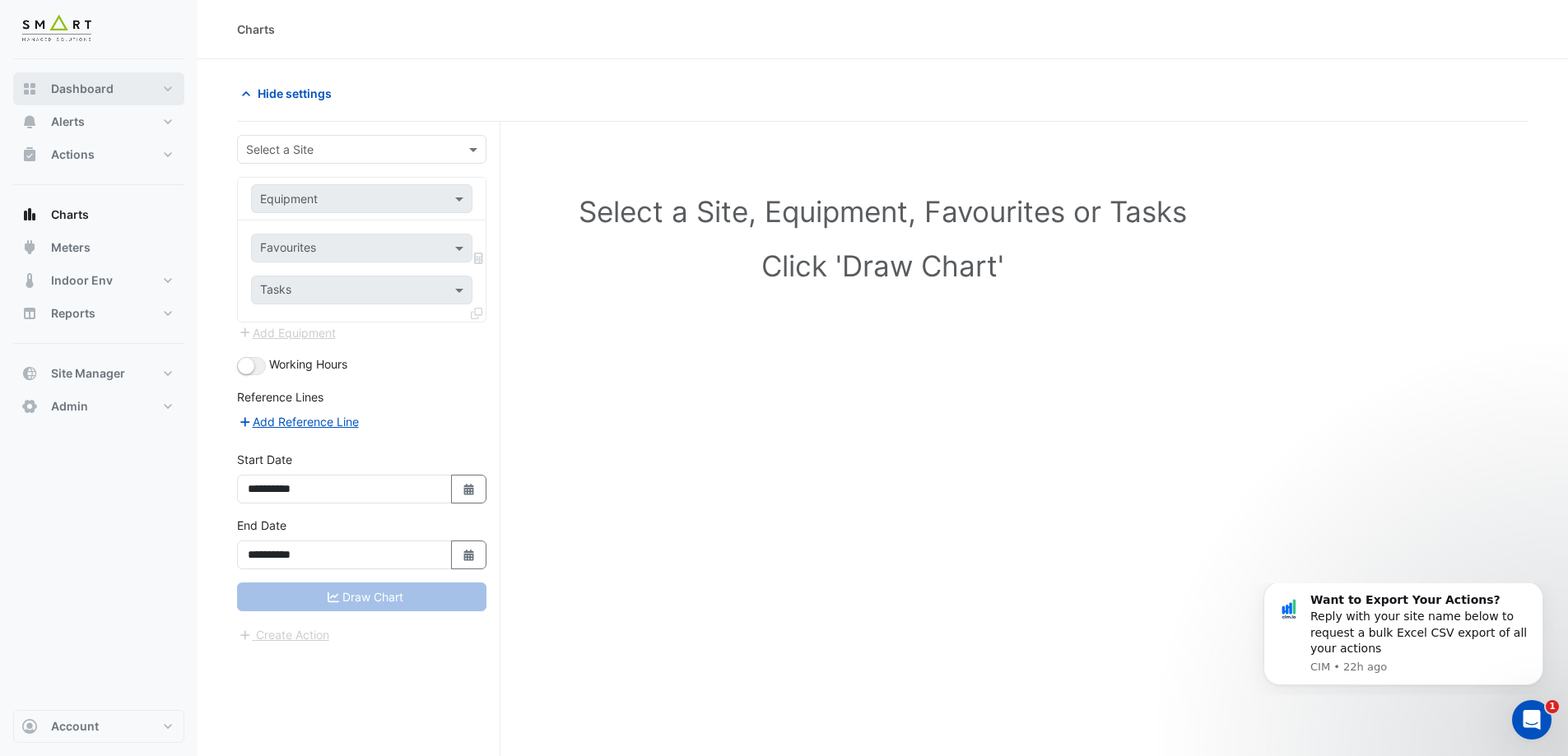
click at [106, 87] on span "Dashboard" at bounding box center [82, 89] width 63 height 16
select select "***"
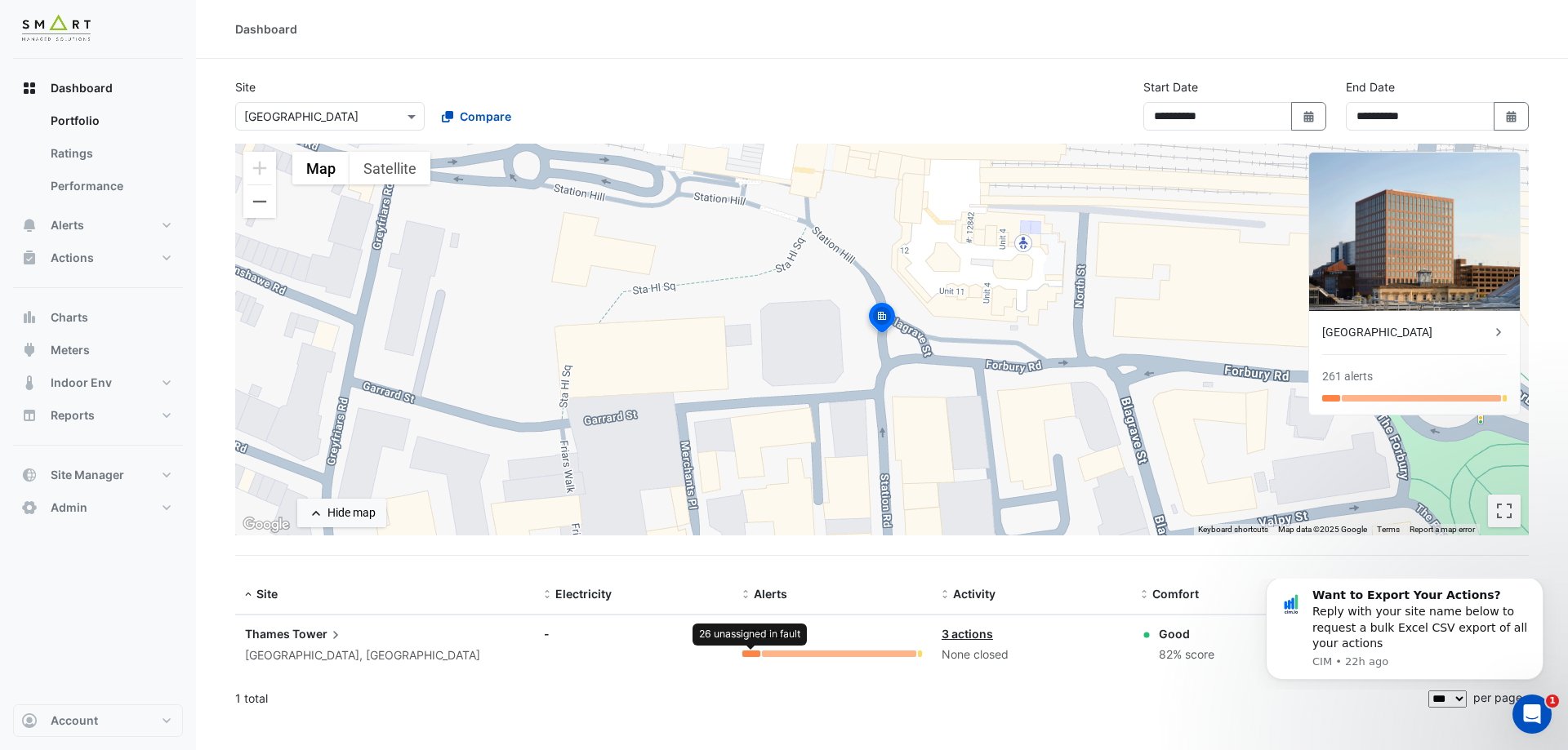
click at [759, 654] on div at bounding box center [751, 653] width 17 height 7
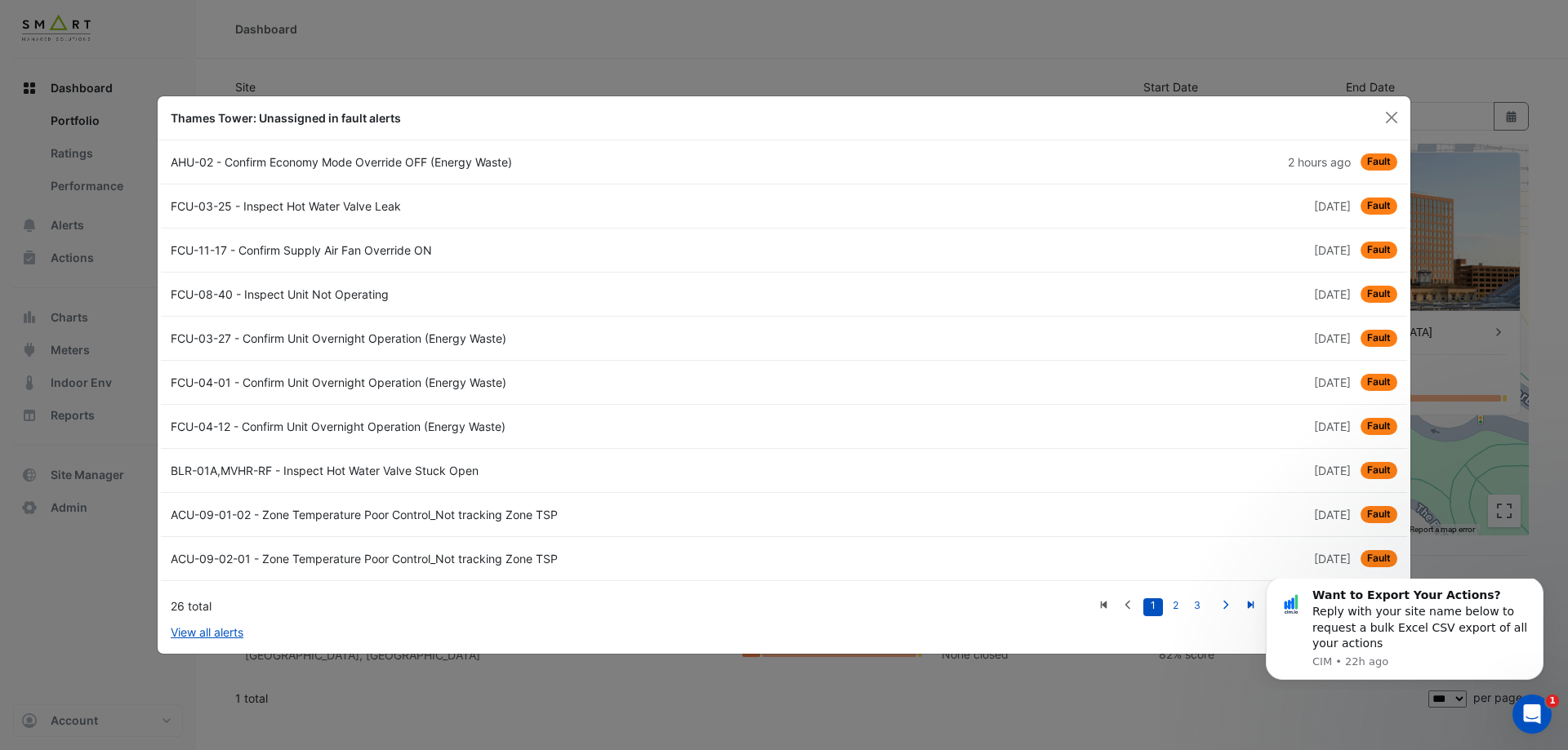
click at [1398, 116] on button "Close" at bounding box center [1392, 118] width 25 height 25
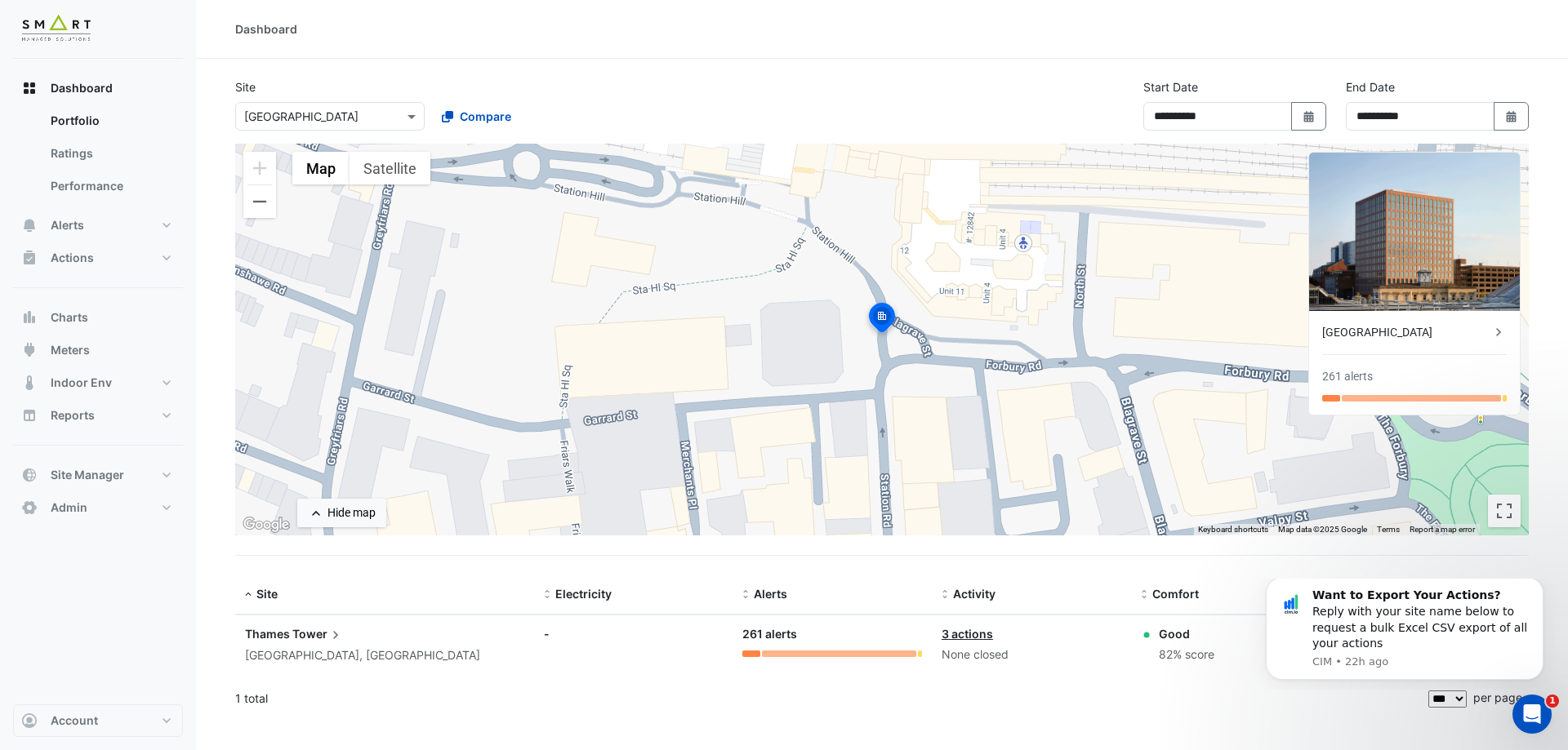
click at [1498, 334] on icon at bounding box center [1498, 332] width 5 height 9
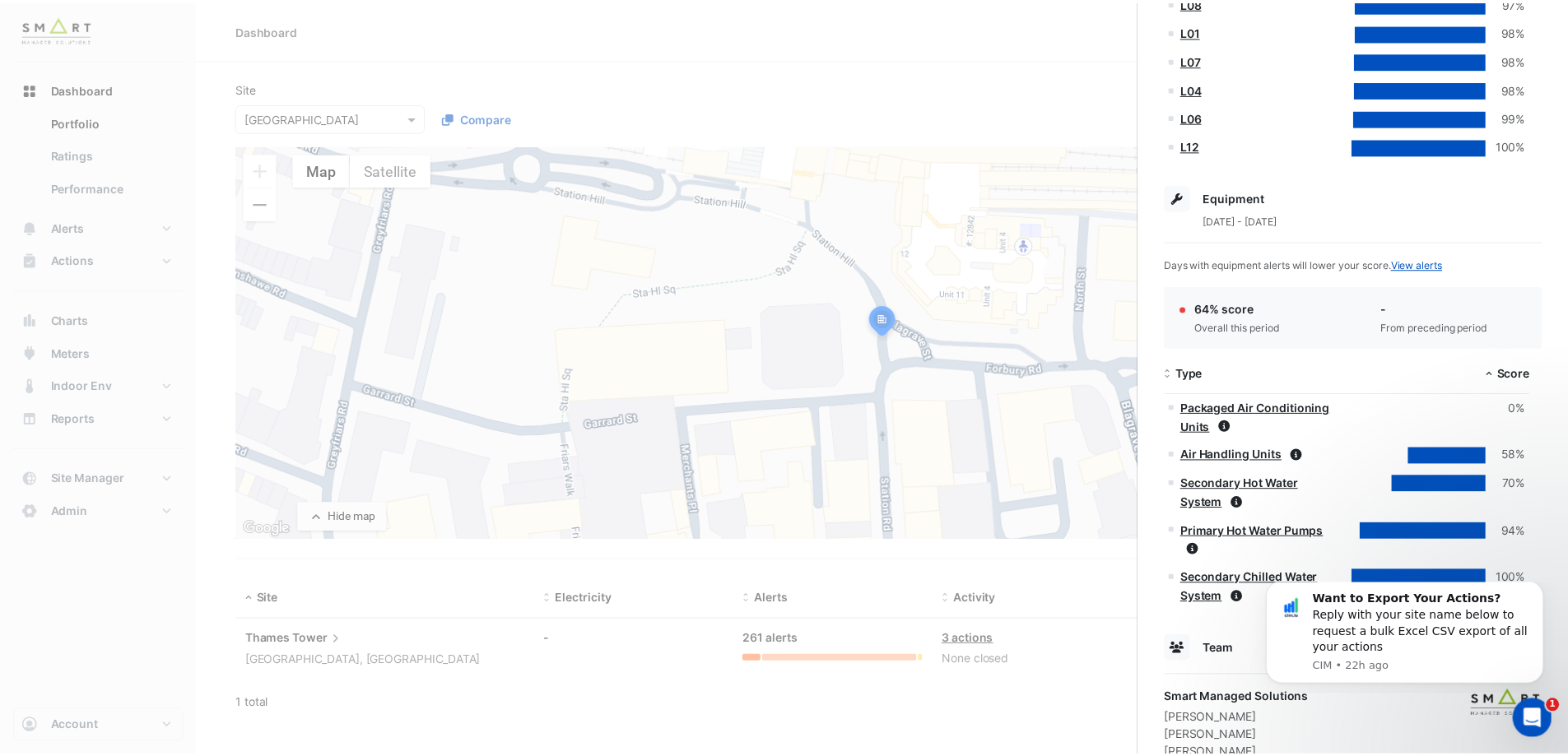
scroll to position [809, 0]
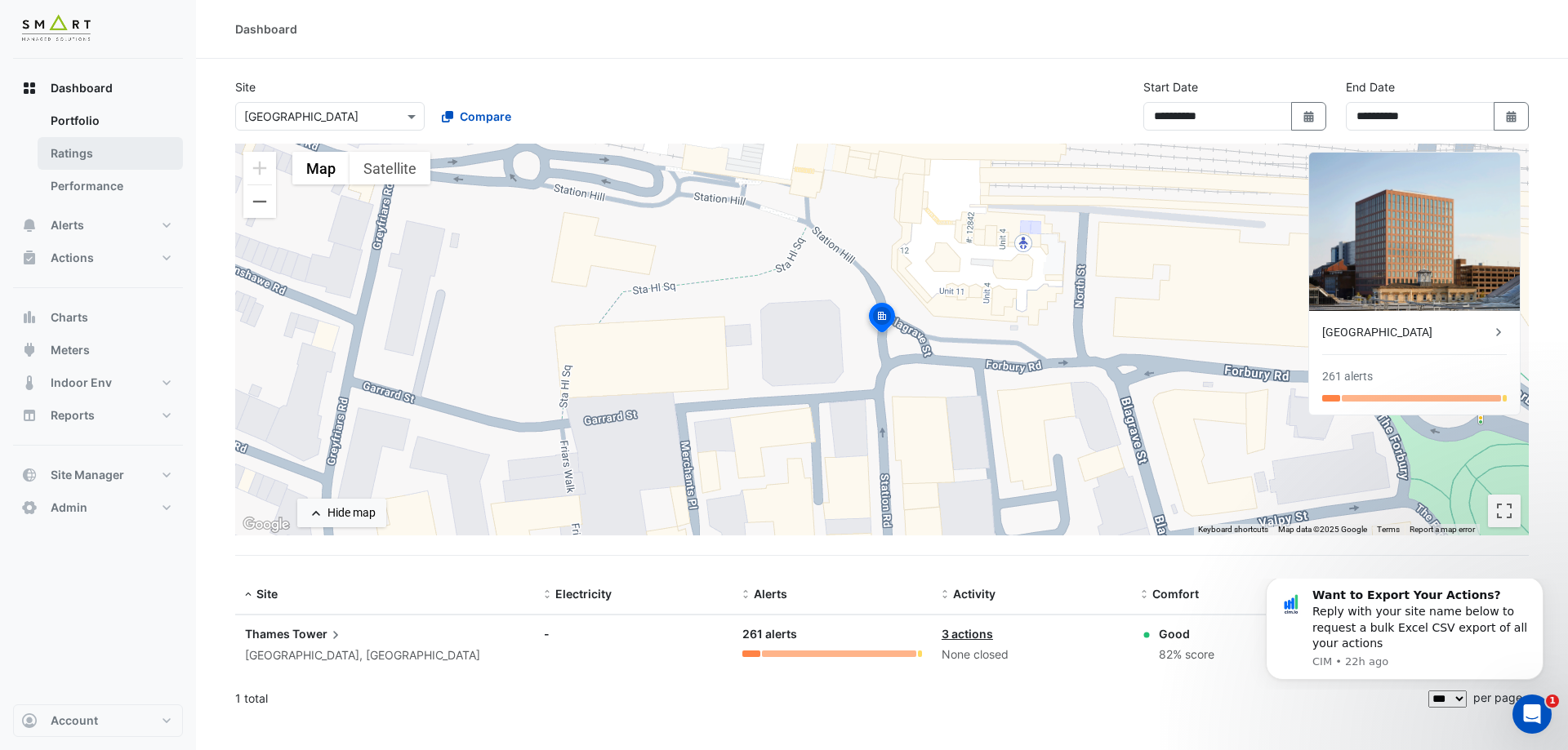
click at [103, 158] on link "Ratings" at bounding box center [110, 153] width 146 height 33
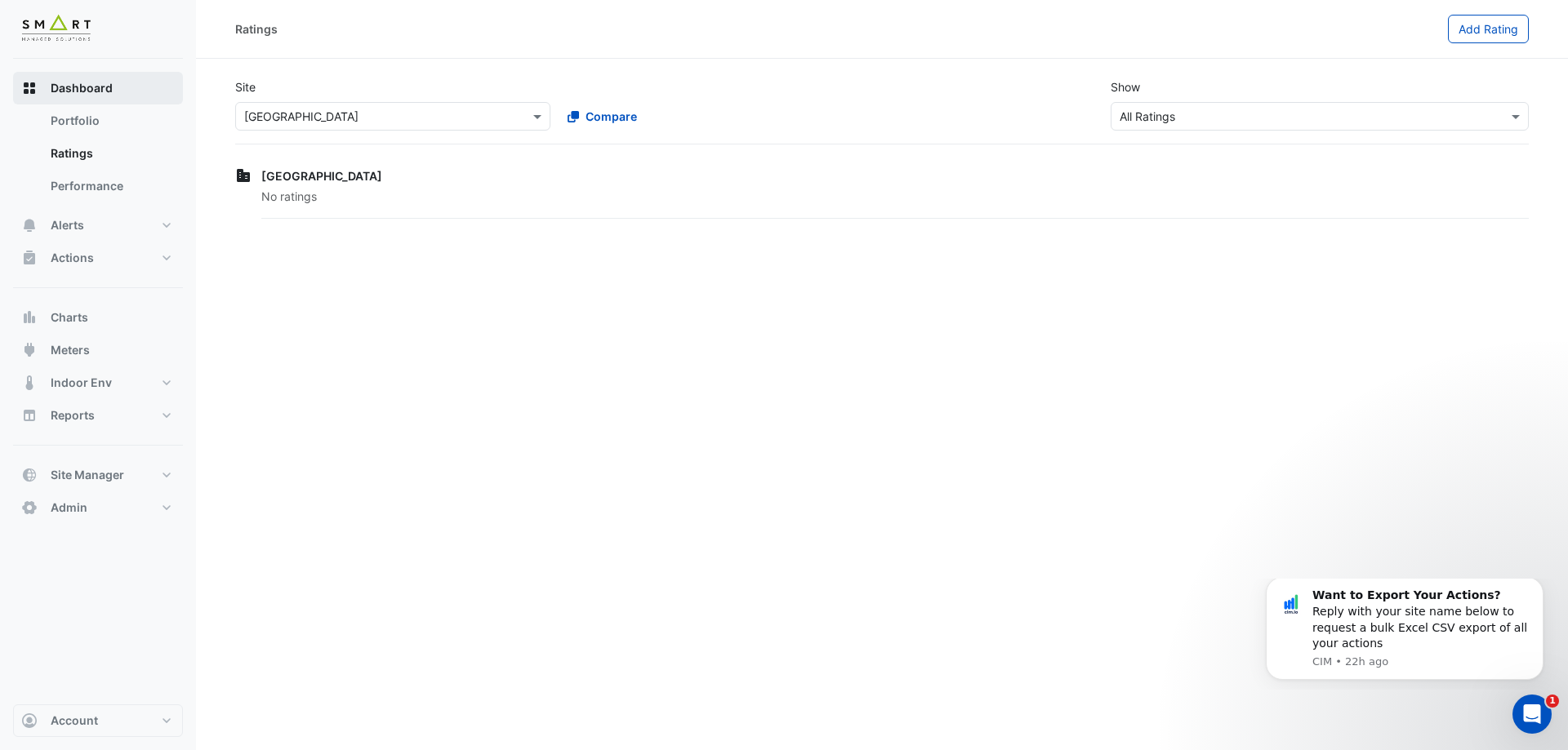
click at [81, 88] on span "Dashboard" at bounding box center [81, 88] width 62 height 16
click at [90, 353] on button "Meters" at bounding box center [98, 351] width 170 height 33
